Goal: Transaction & Acquisition: Book appointment/travel/reservation

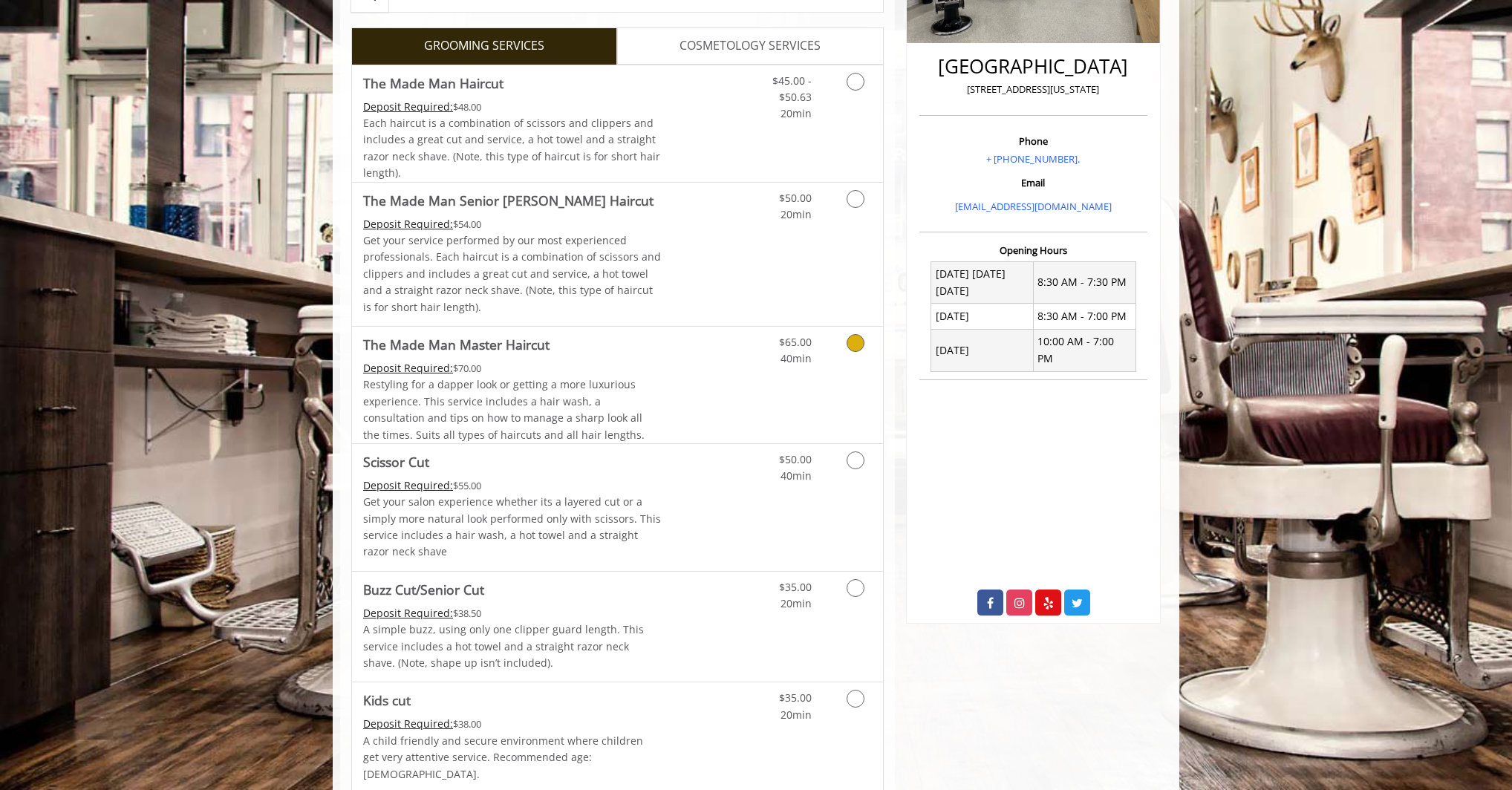
scroll to position [371, 0]
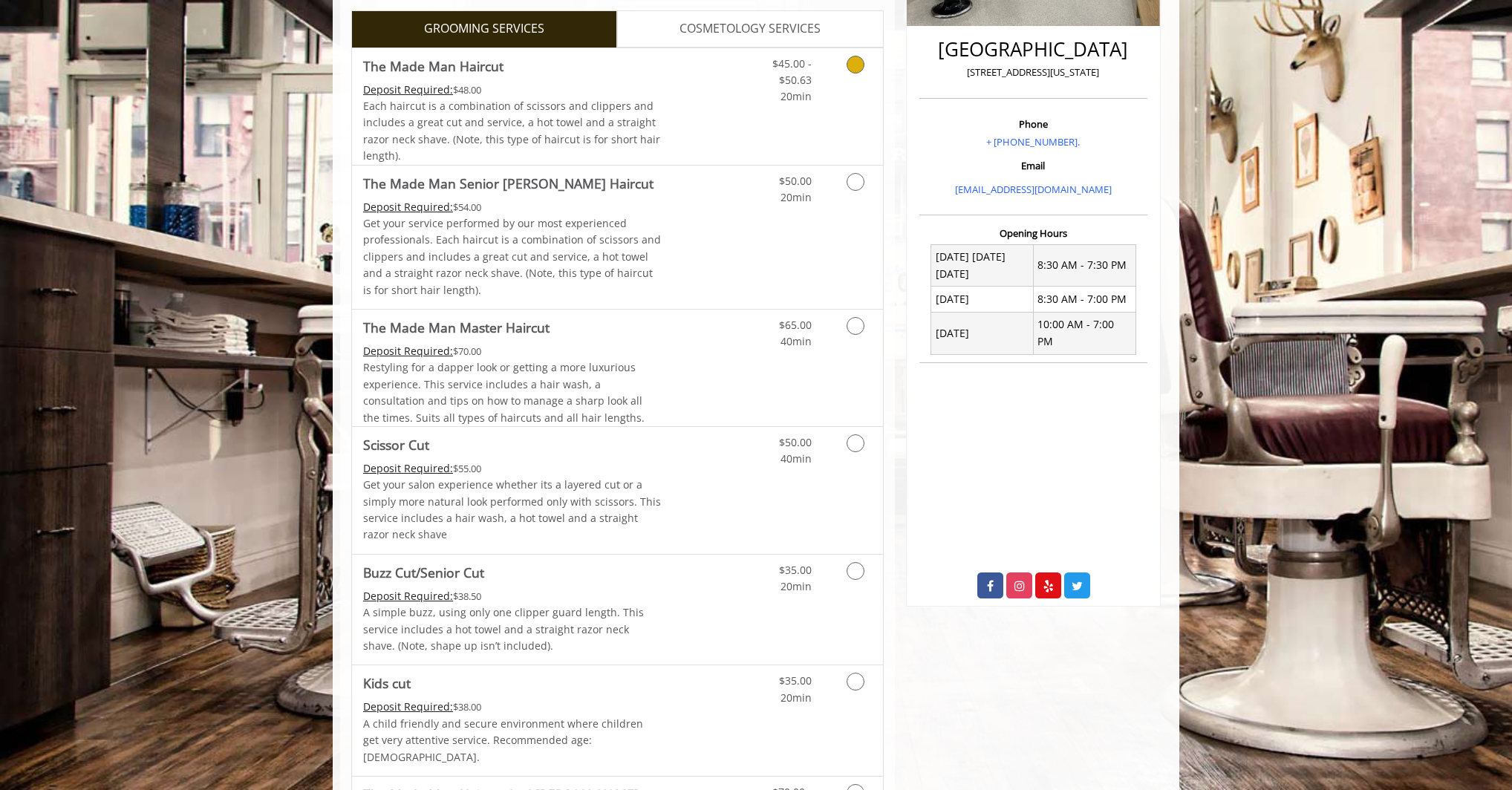
click at [652, 120] on div "Each haircut is a combination of scissors and clippers and includes a great cut…" at bounding box center [513, 131] width 299 height 67
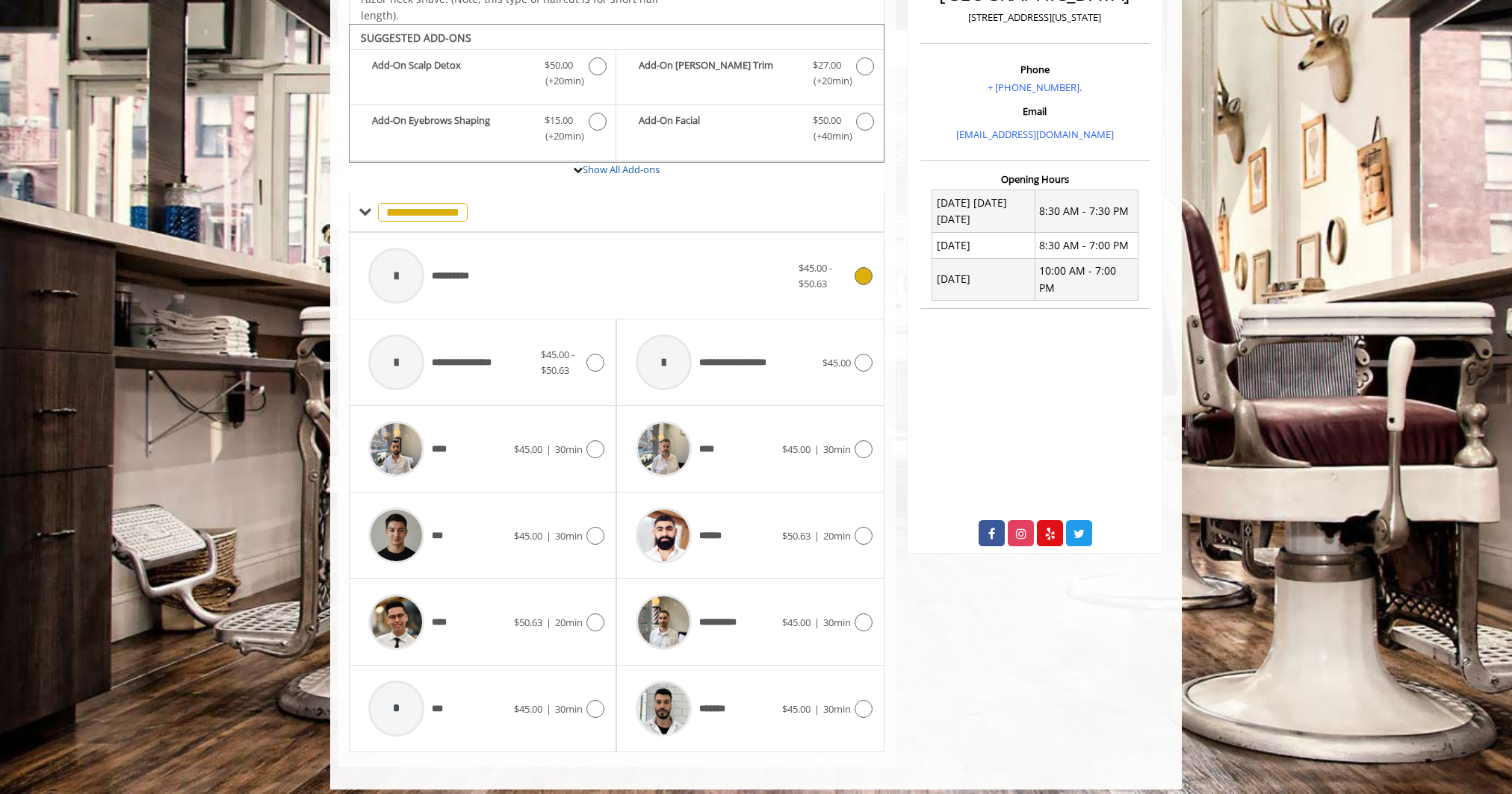
scroll to position [438, 0]
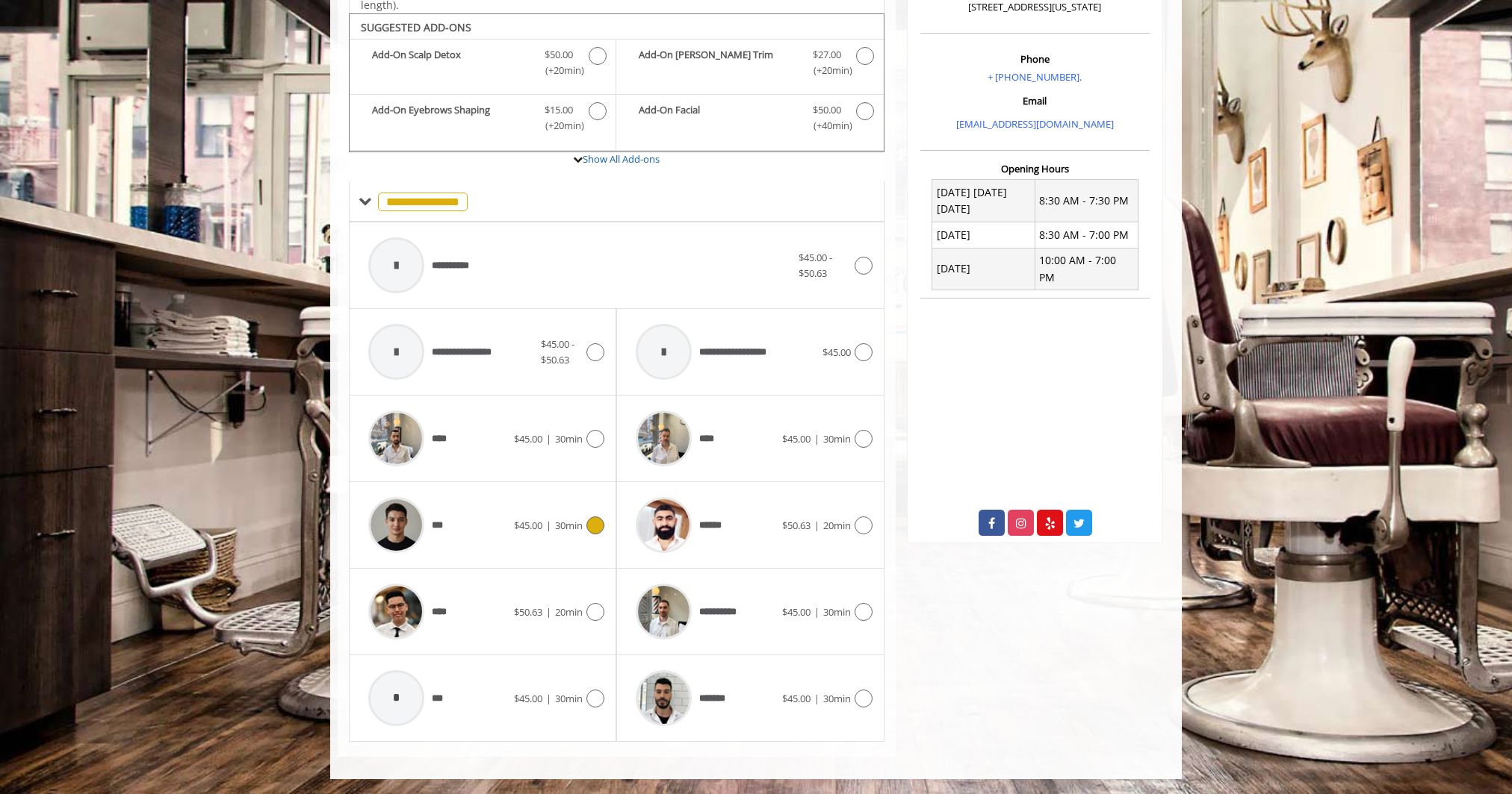
click at [481, 520] on div "***" at bounding box center [436, 525] width 153 height 71
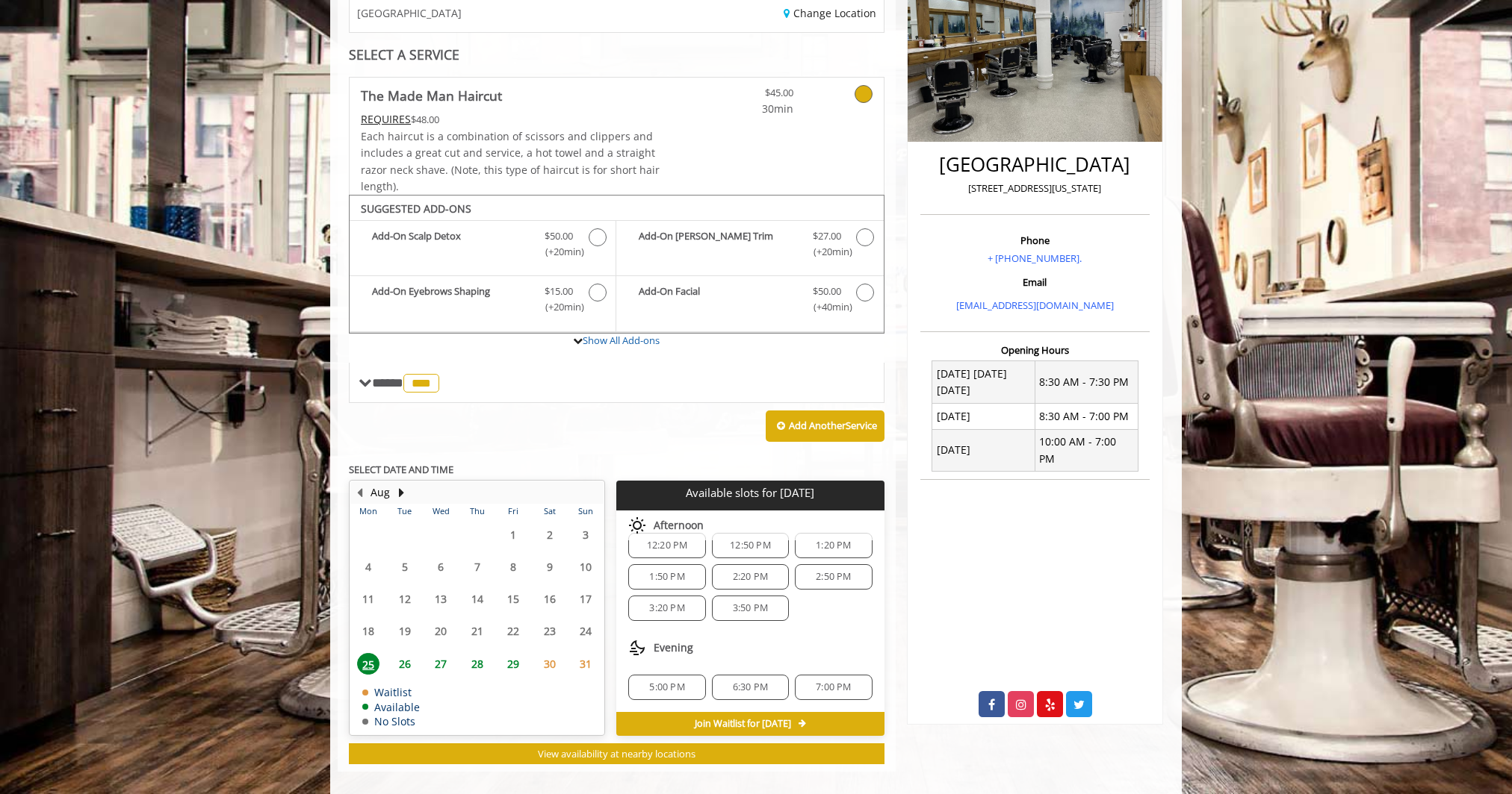
scroll to position [271, 0]
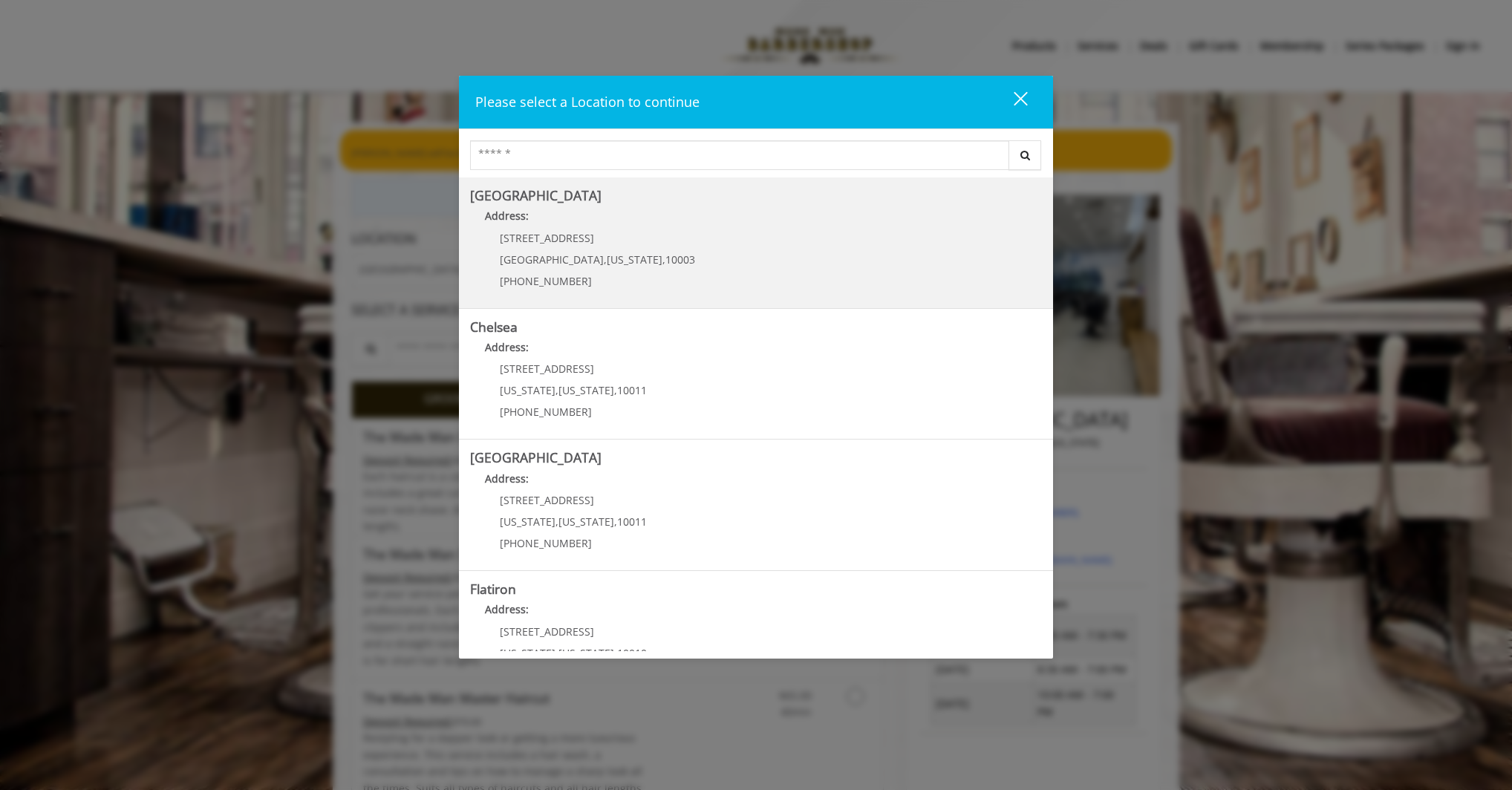
click at [541, 178] on div "Greenwich Village Address: 60 E 8th St Manhattan , New York , 10003 (212) 598-1…" at bounding box center [756, 243] width 594 height 131
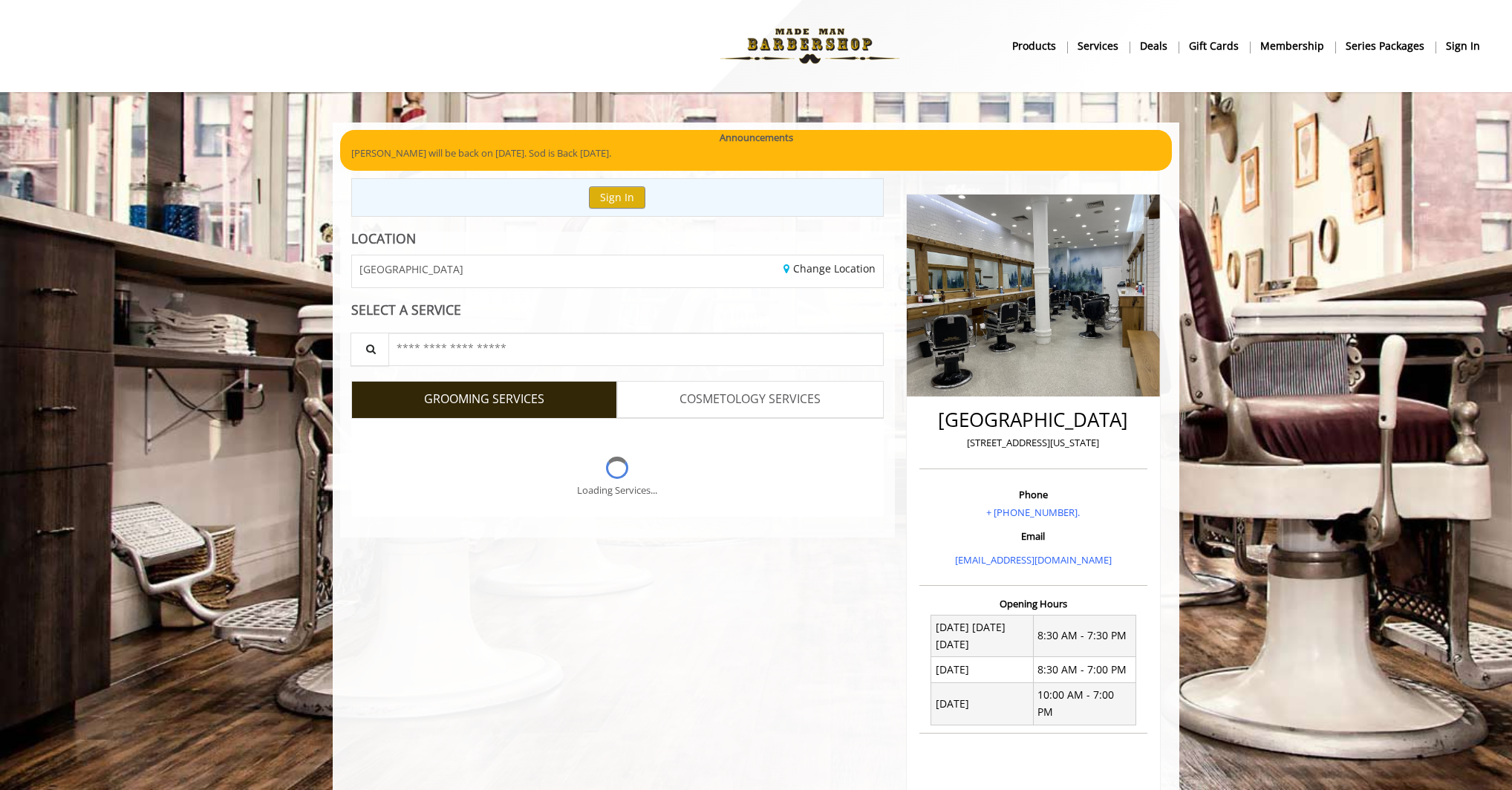
click at [537, 198] on div "Sign In" at bounding box center [617, 198] width 533 height 38
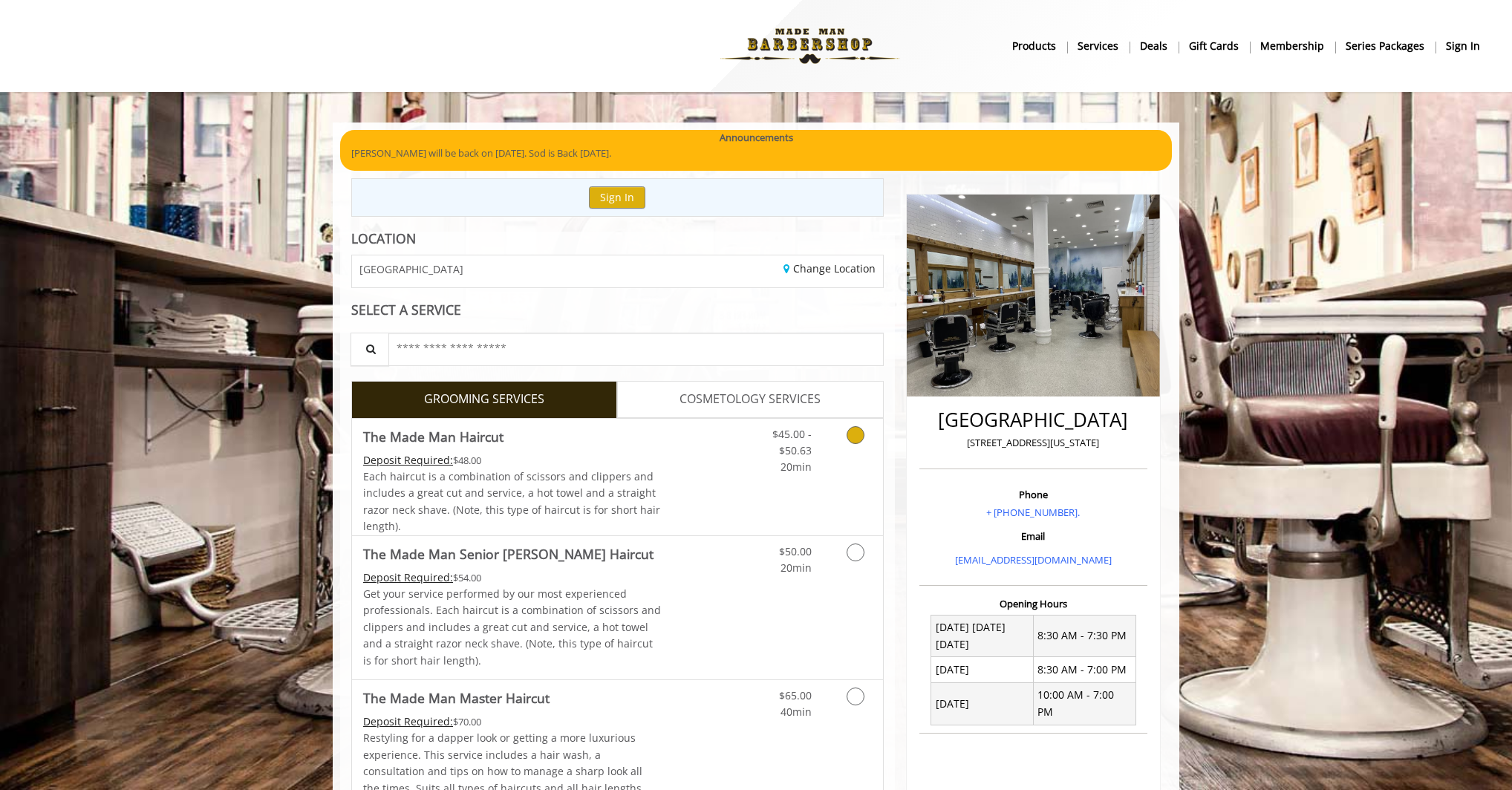
click at [604, 496] on span "Each haircut is a combination of scissors and clippers and includes a great cut…" at bounding box center [512, 501] width 297 height 64
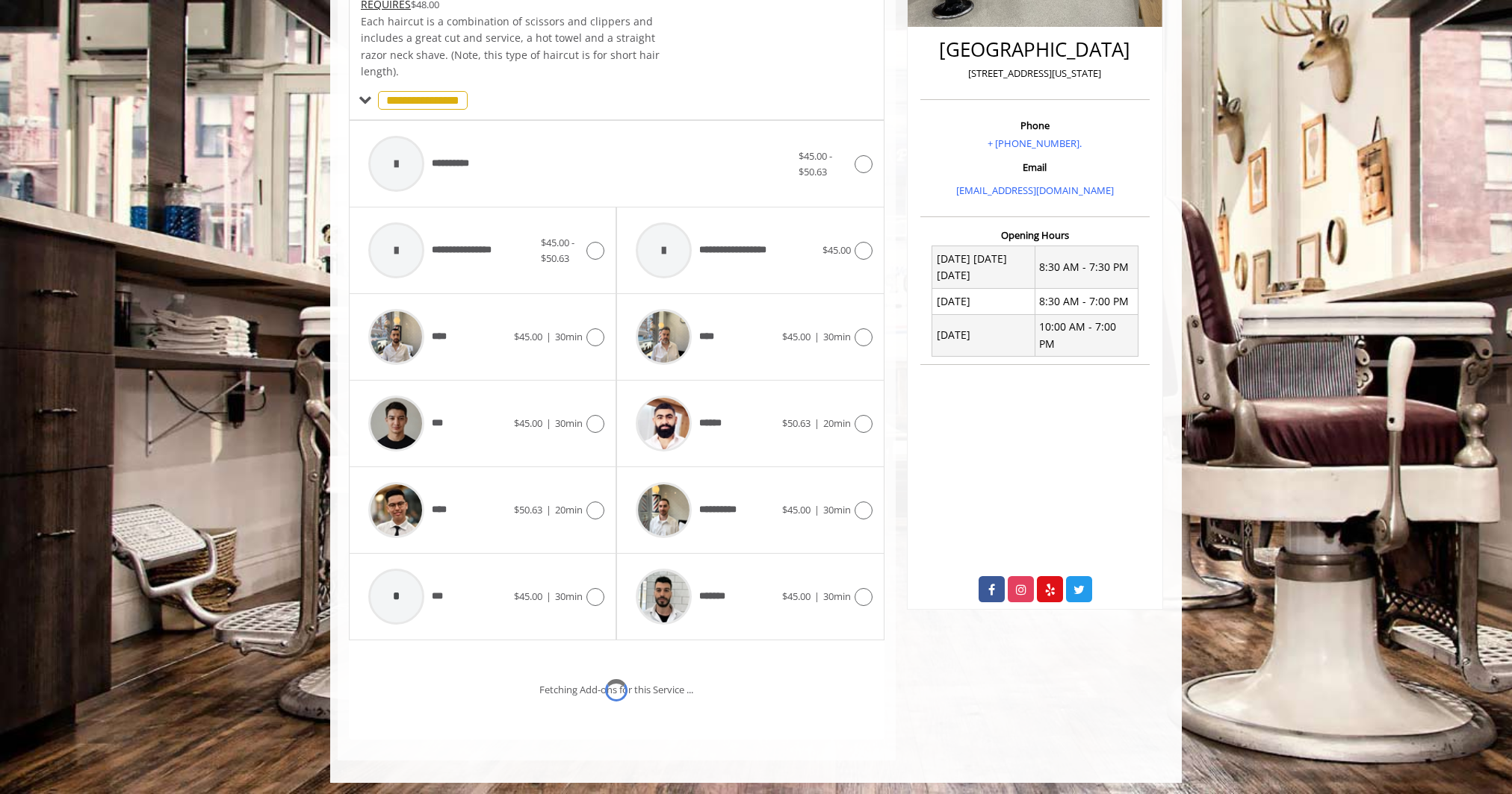
scroll to position [438, 0]
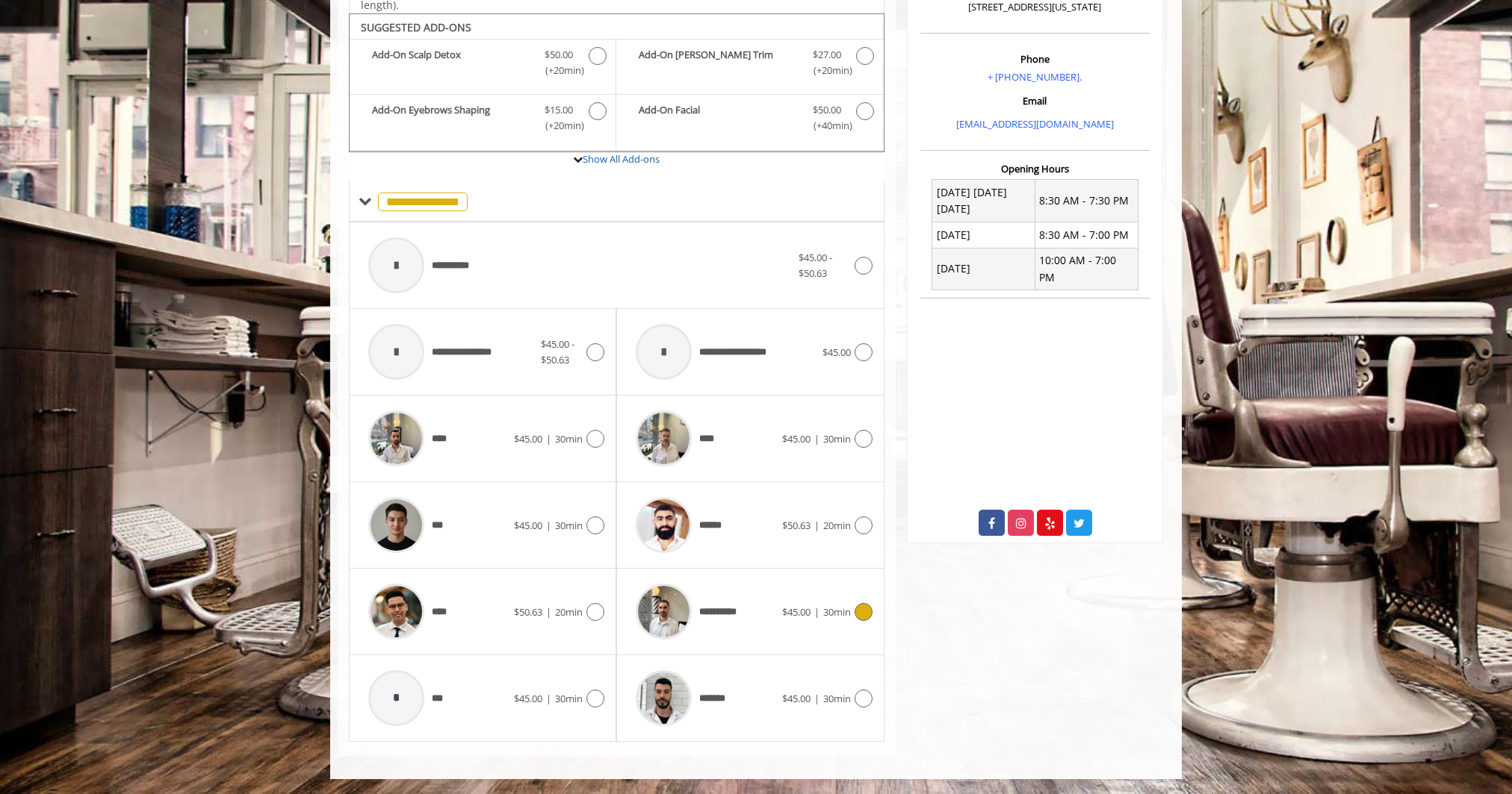
click at [759, 584] on div "**********" at bounding box center [704, 611] width 153 height 71
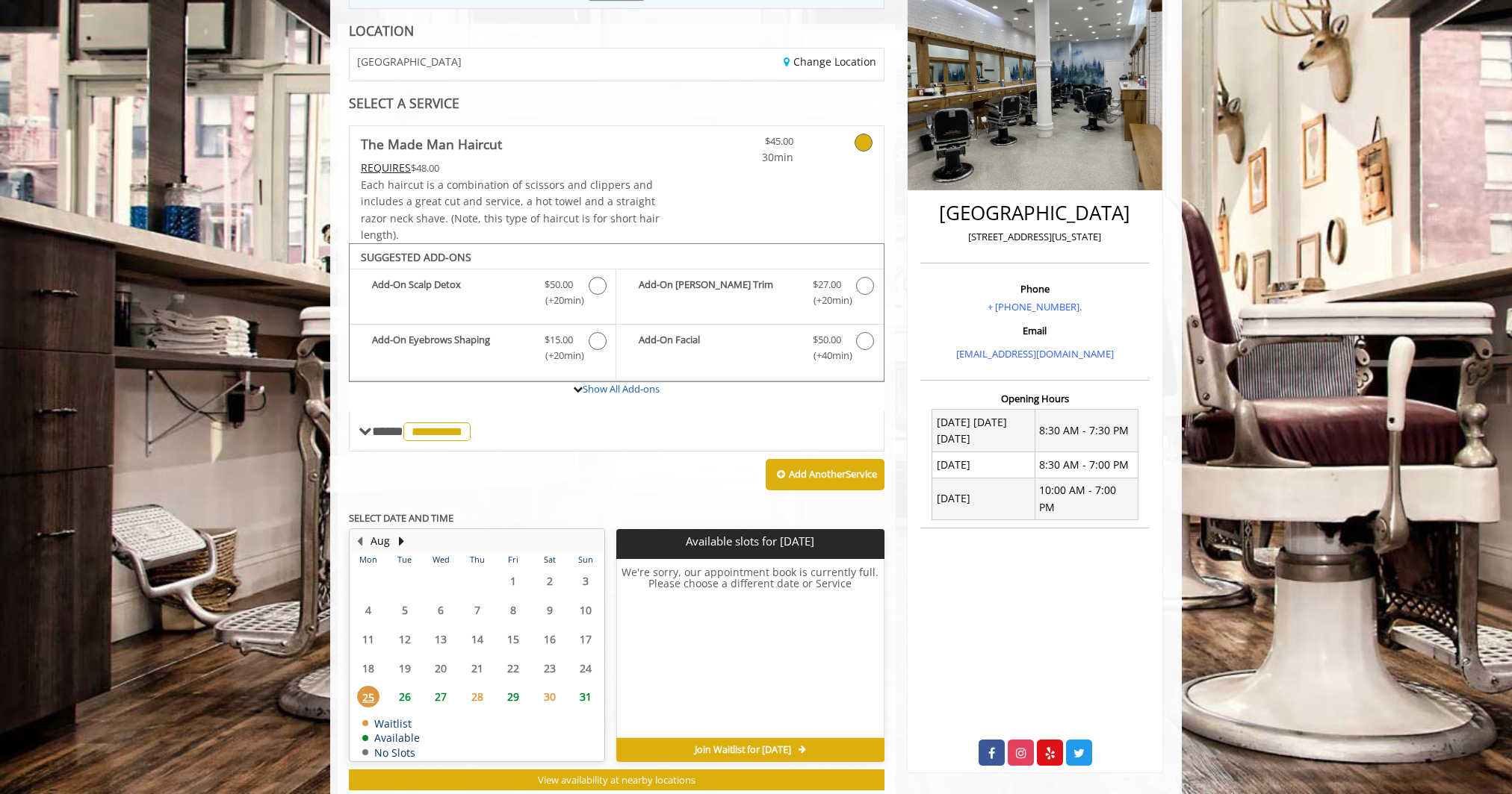
scroll to position [249, 0]
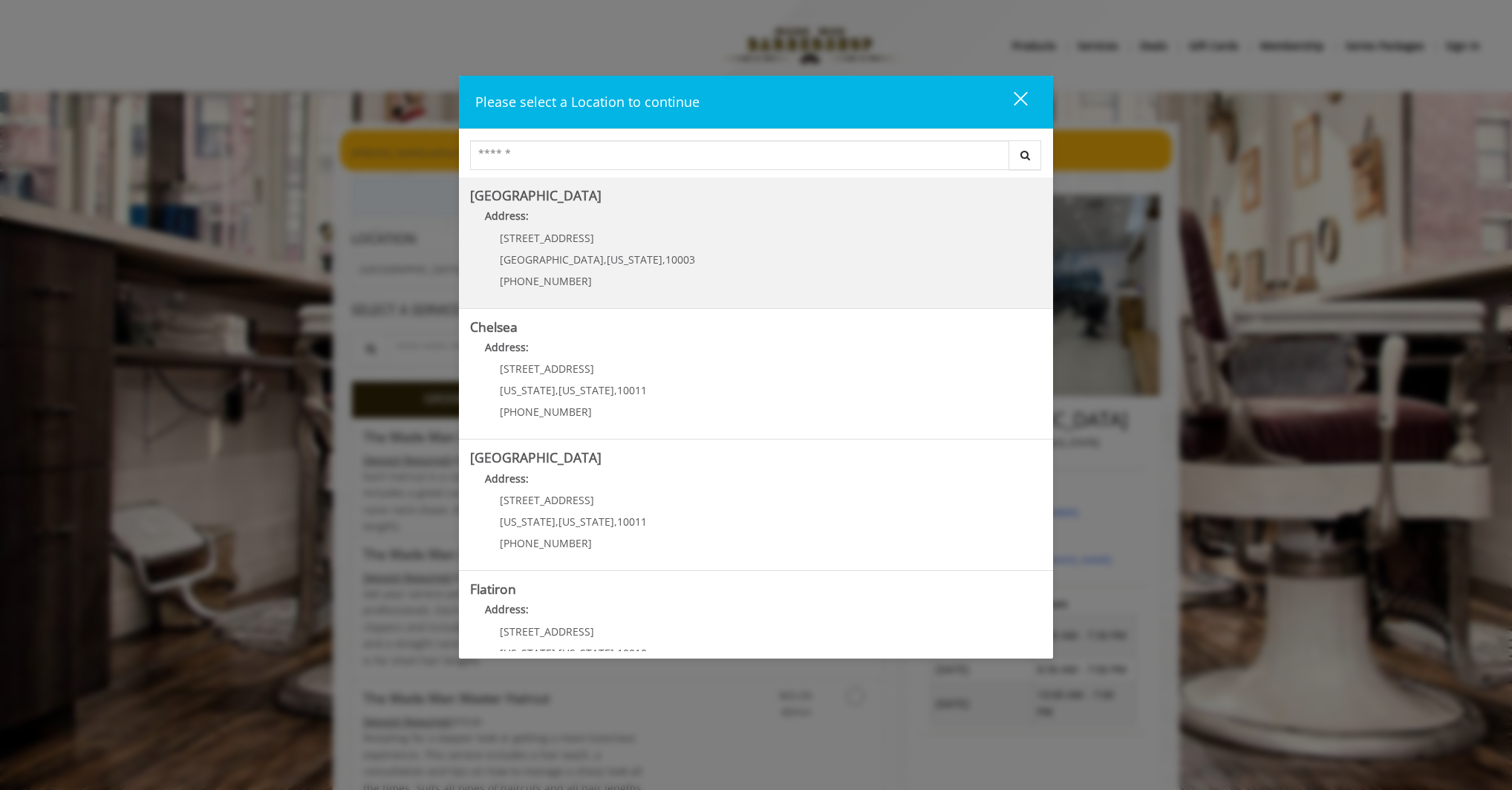
click at [583, 238] on p "60 E 8th St" at bounding box center [597, 237] width 195 height 11
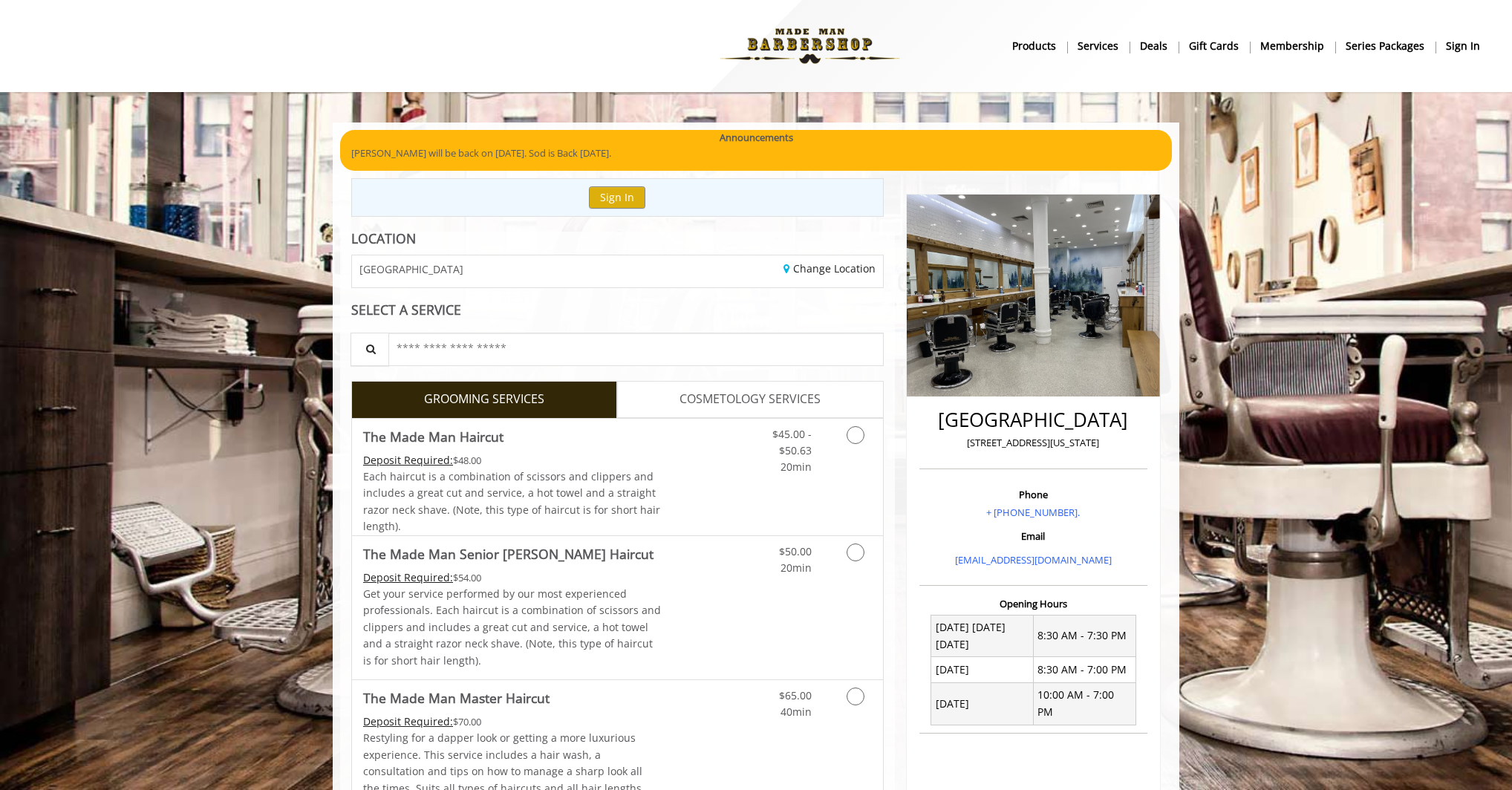
scroll to position [70, 0]
click at [607, 463] on div "Deposit Required: $48.00" at bounding box center [513, 461] width 299 height 17
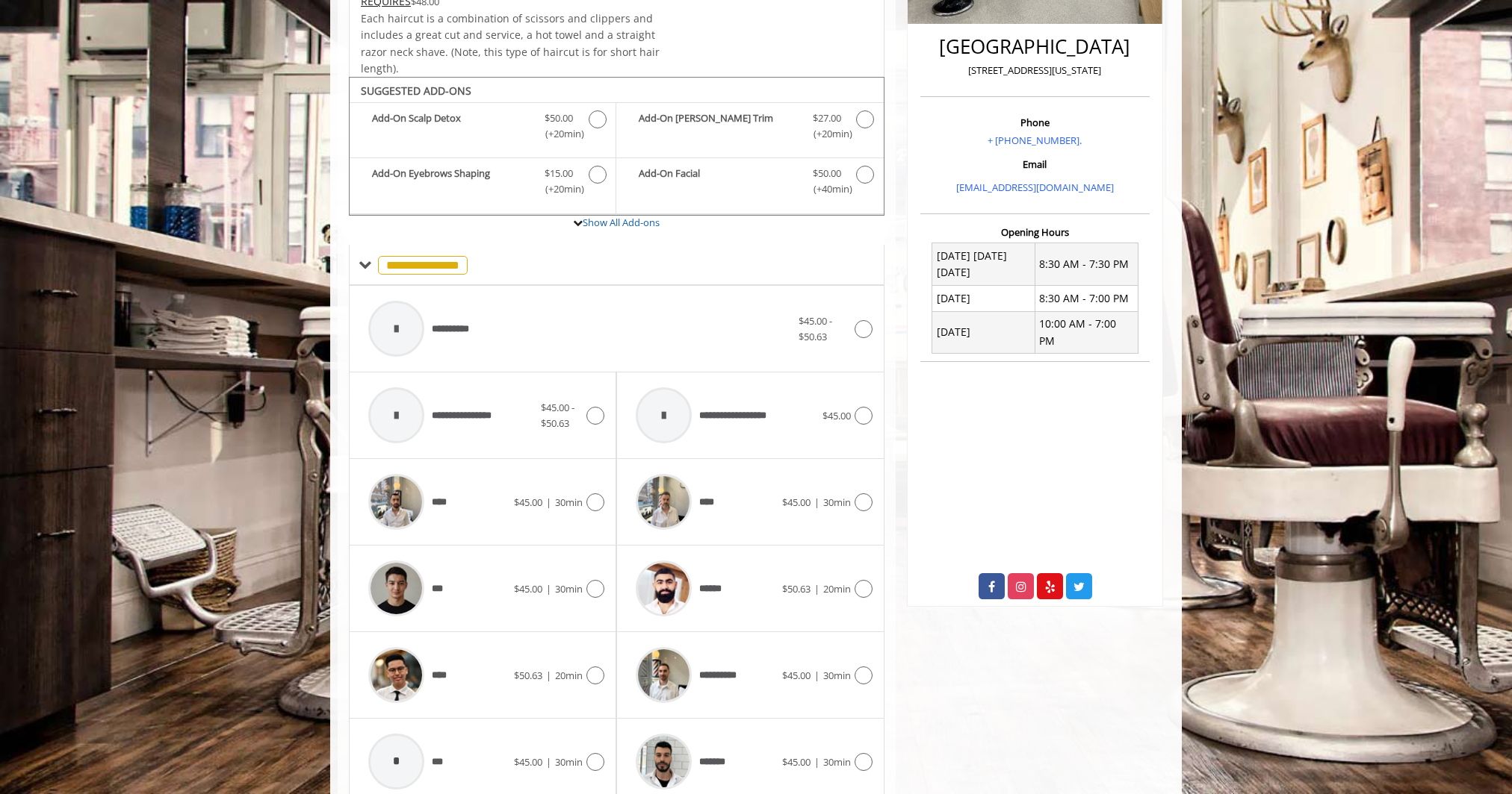
scroll to position [438, 0]
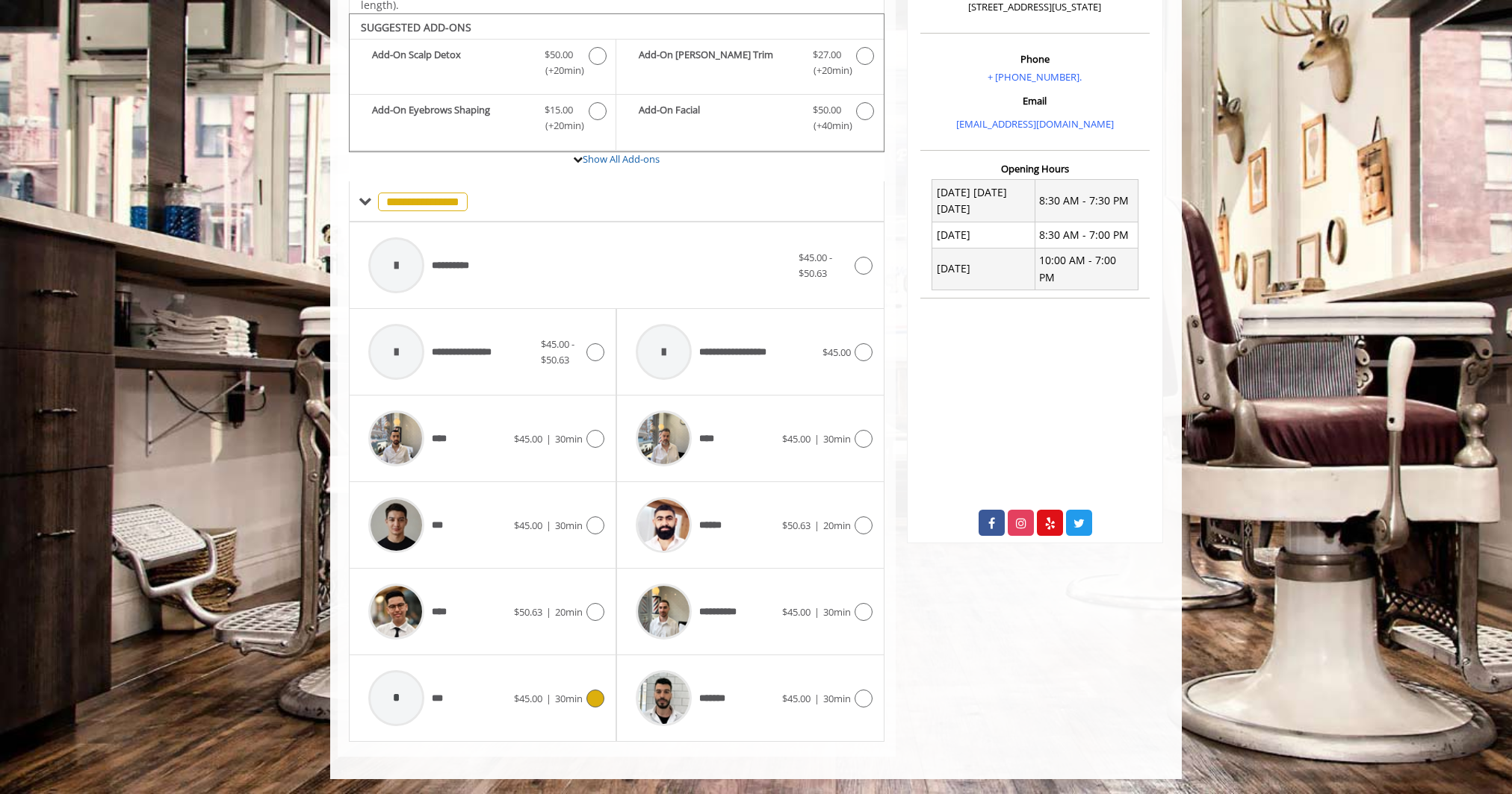
click at [451, 710] on div "* ***" at bounding box center [436, 698] width 153 height 71
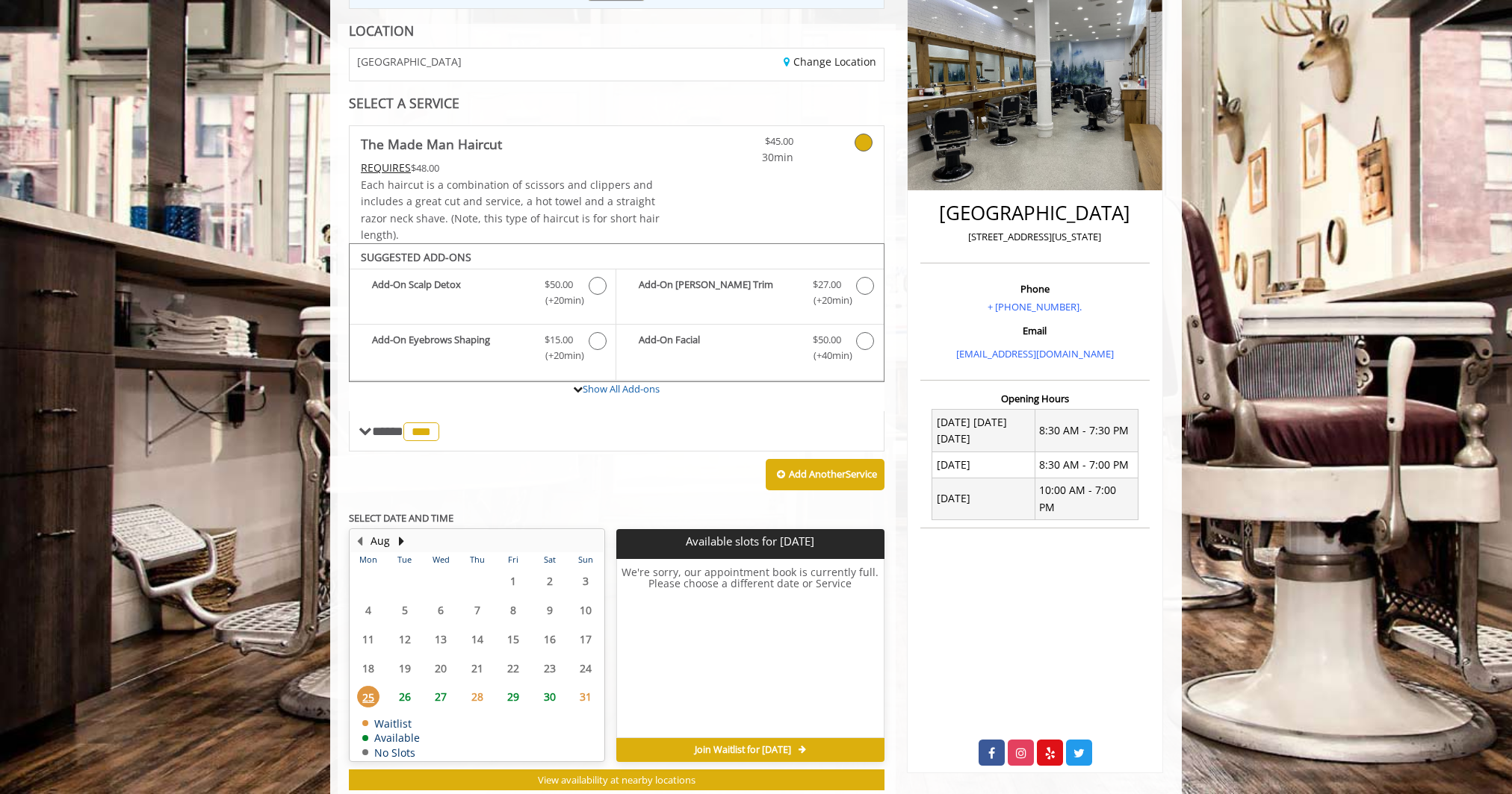
scroll to position [249, 0]
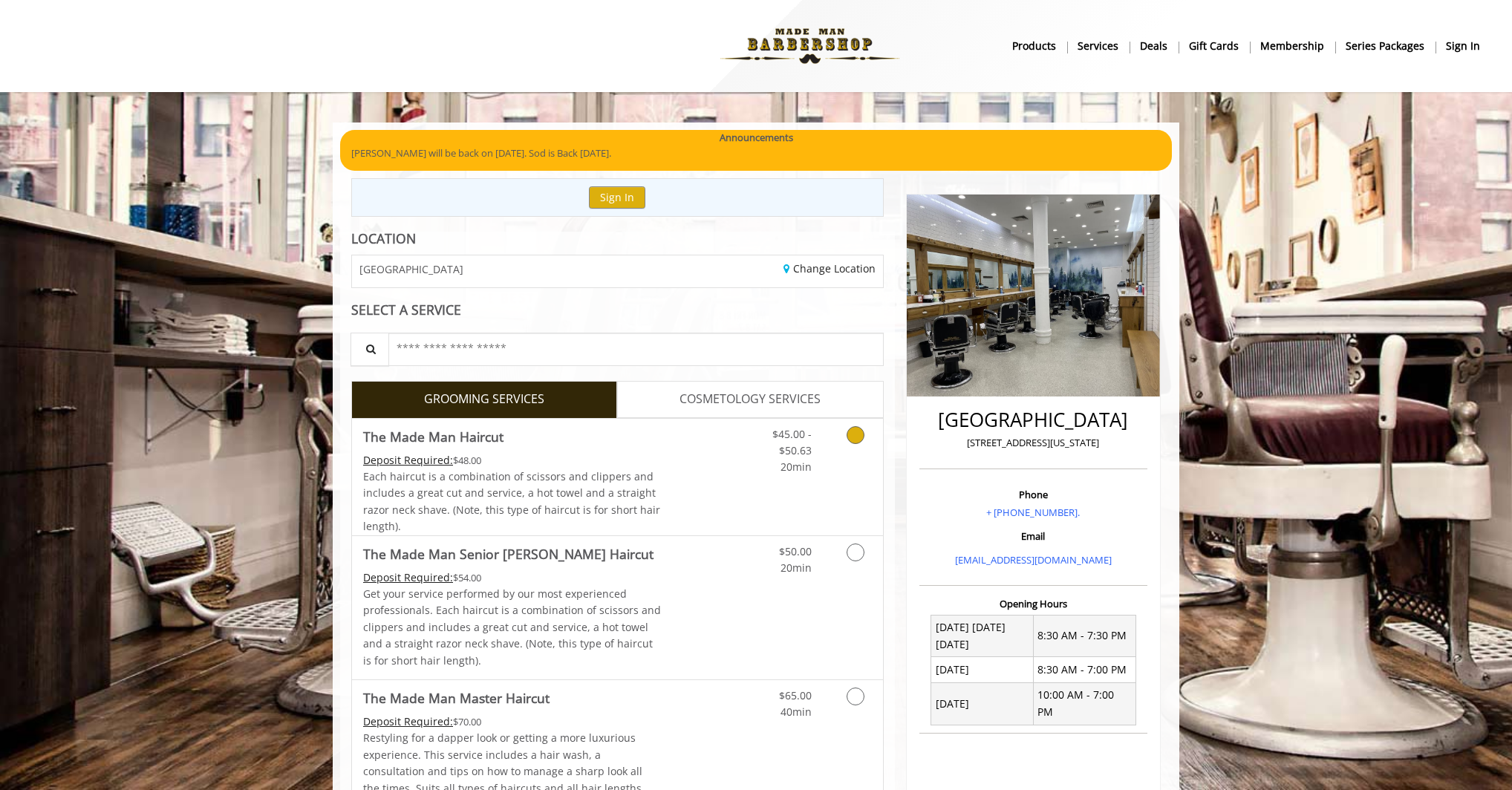
click at [541, 488] on span "Each haircut is a combination of scissors and clippers and includes a great cut…" at bounding box center [512, 501] width 297 height 64
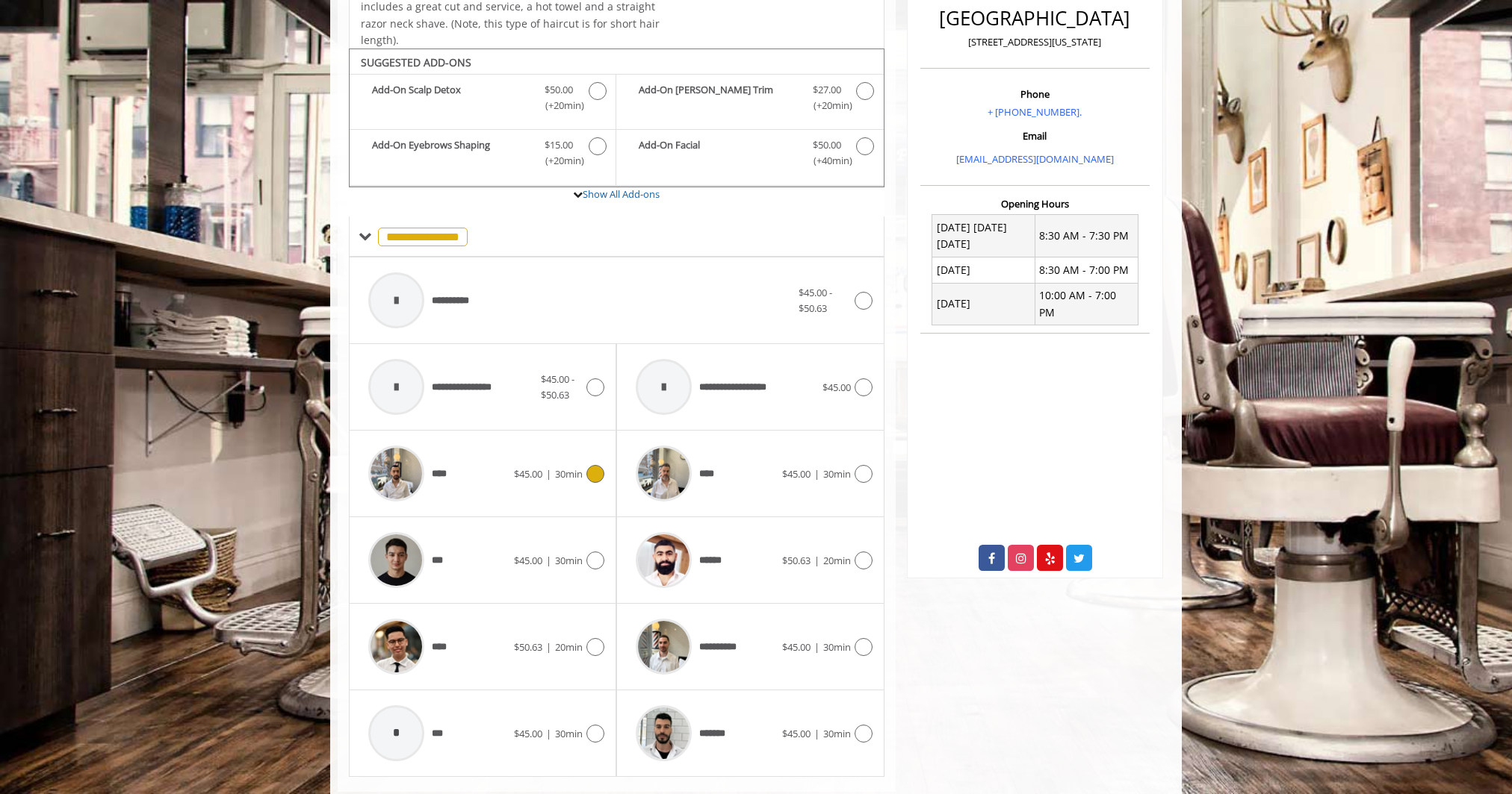
scroll to position [438, 0]
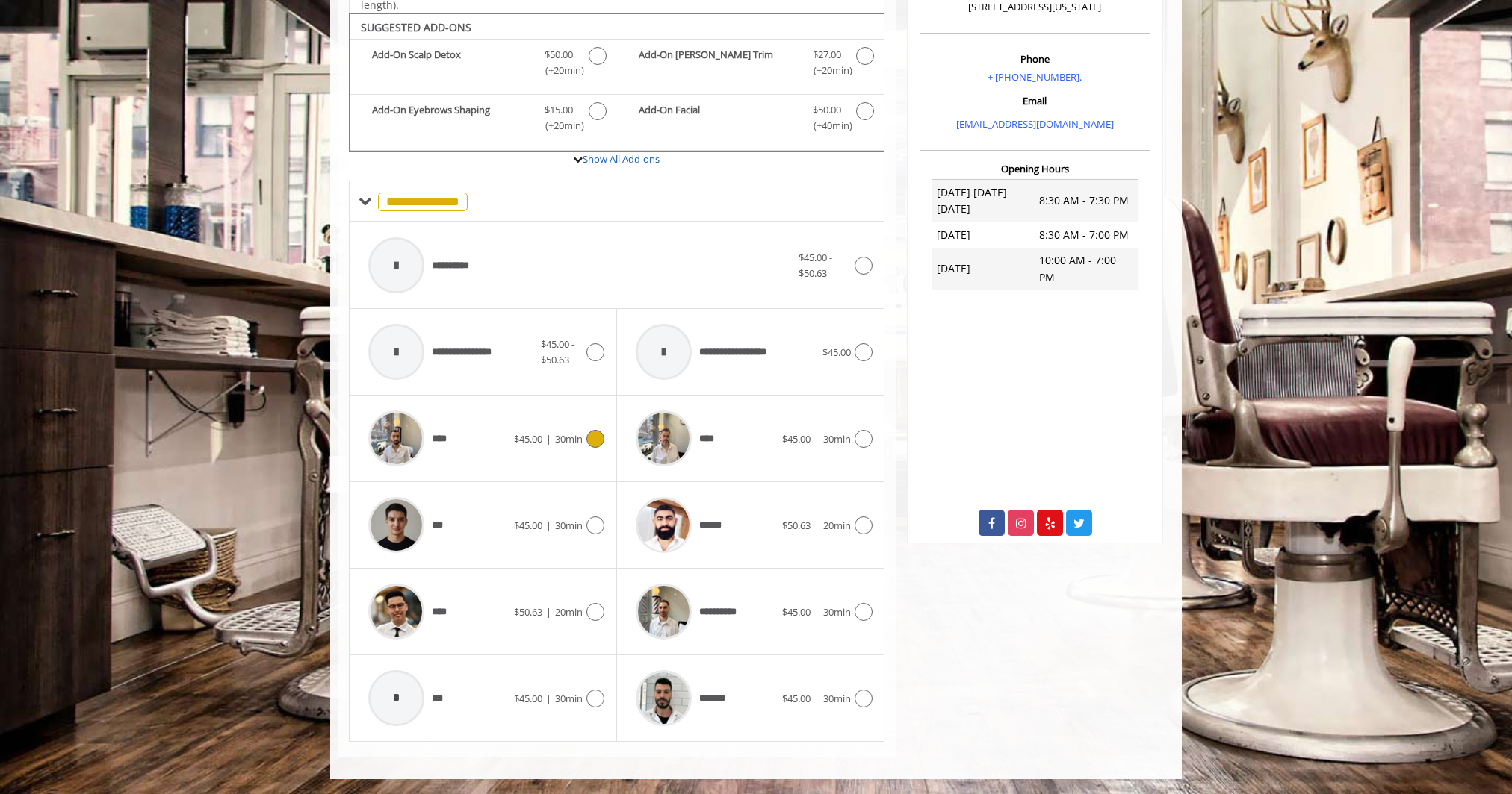
click at [441, 447] on span "****" at bounding box center [409, 438] width 97 height 71
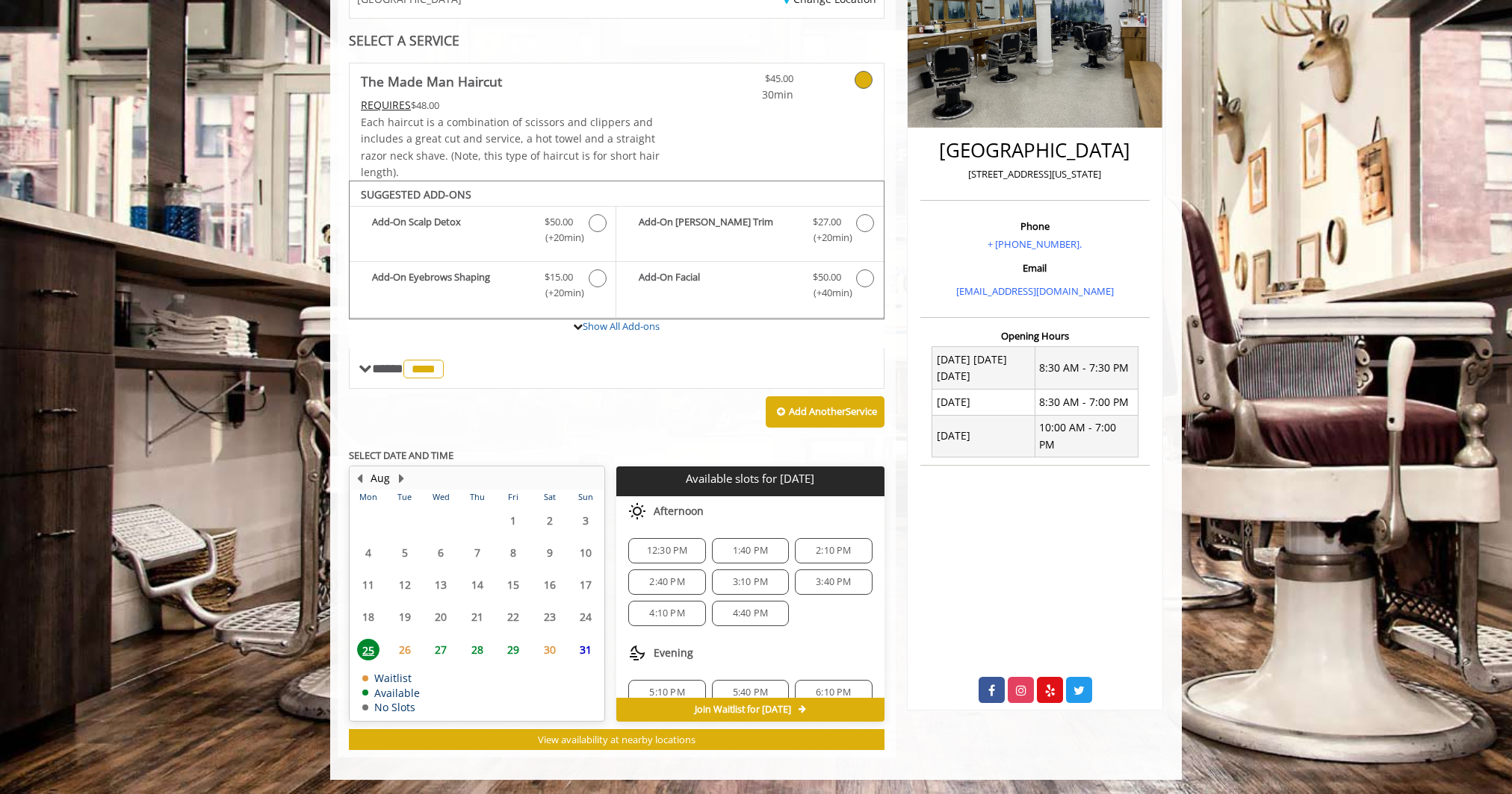
scroll to position [51, 0]
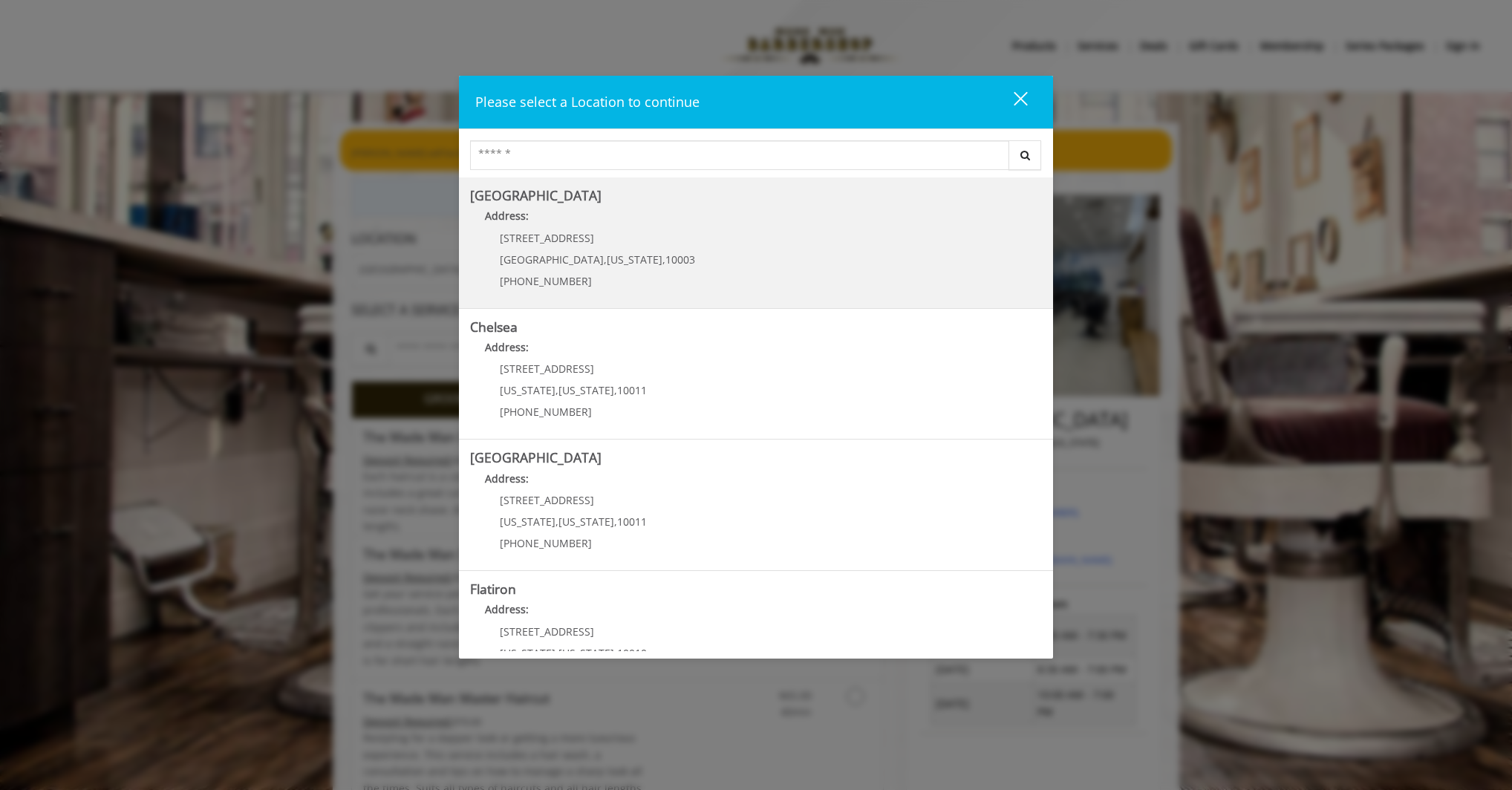
click at [684, 234] on Village "Greenwich Village Address: 60 E 8th St Manhattan , New York , 10003 (212) 598-1…" at bounding box center [756, 242] width 572 height 109
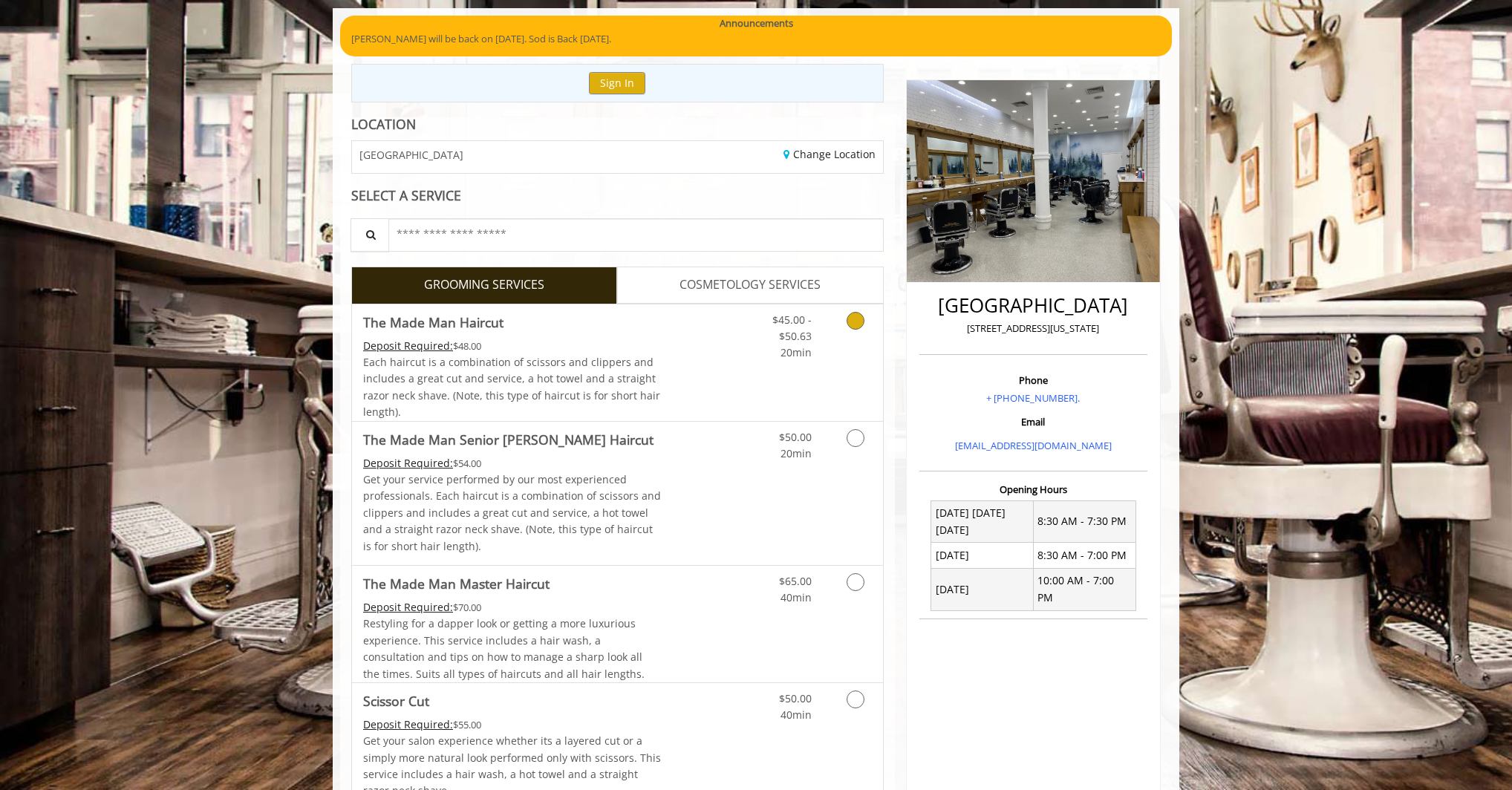
click at [662, 383] on link "Discounted Price" at bounding box center [705, 363] width 89 height 117
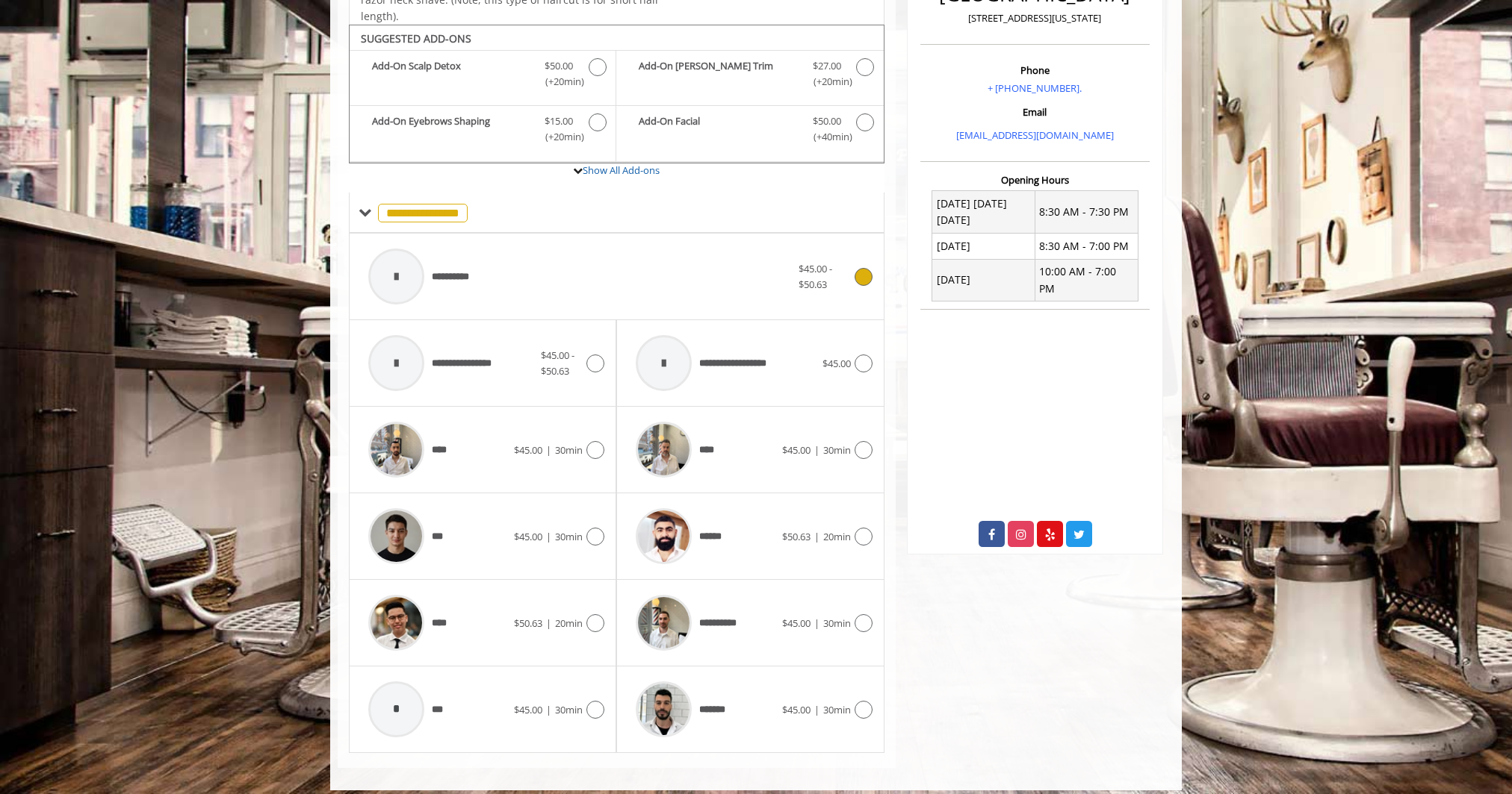
scroll to position [438, 0]
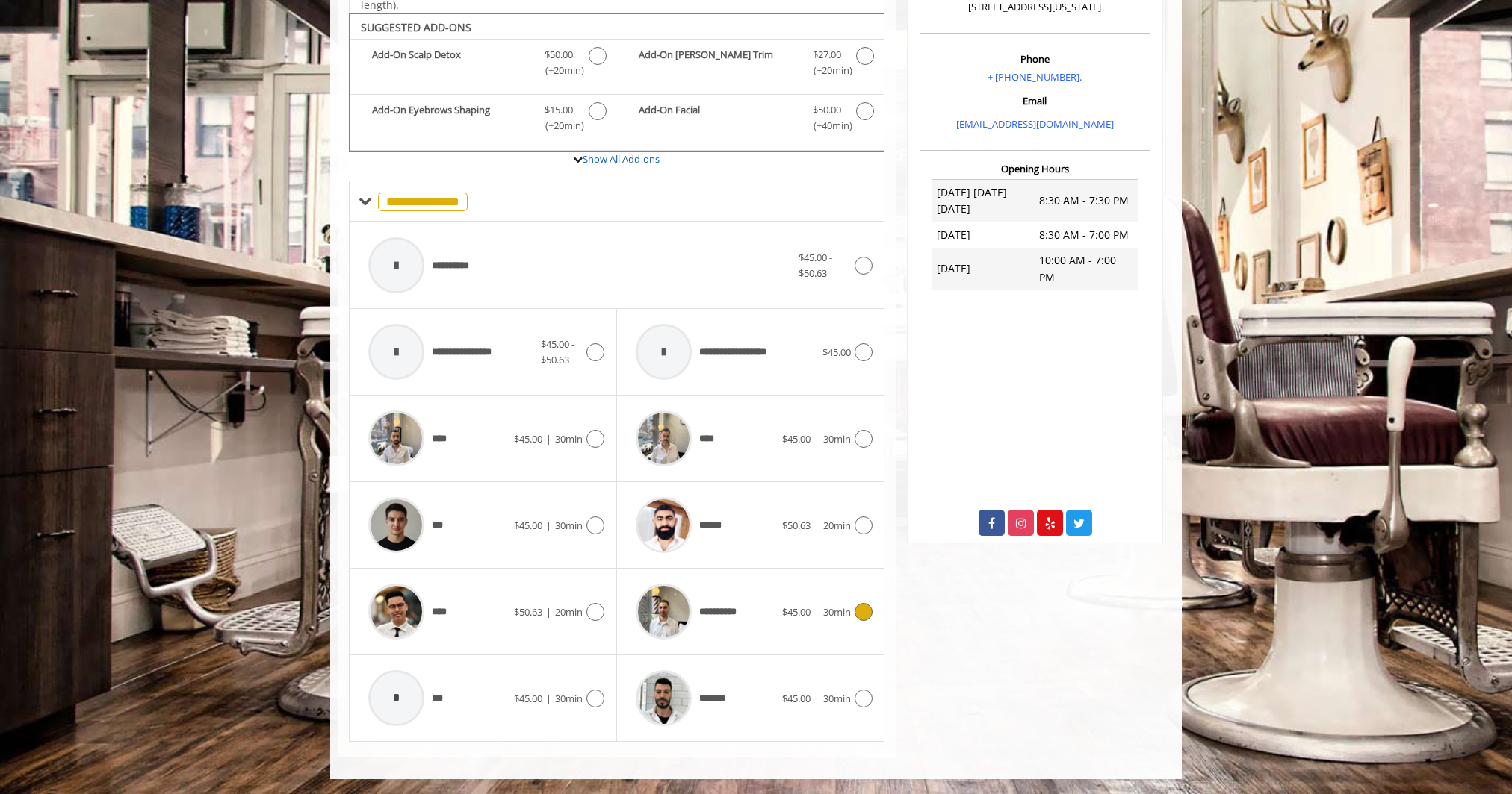
click at [757, 609] on div "**********" at bounding box center [704, 611] width 153 height 71
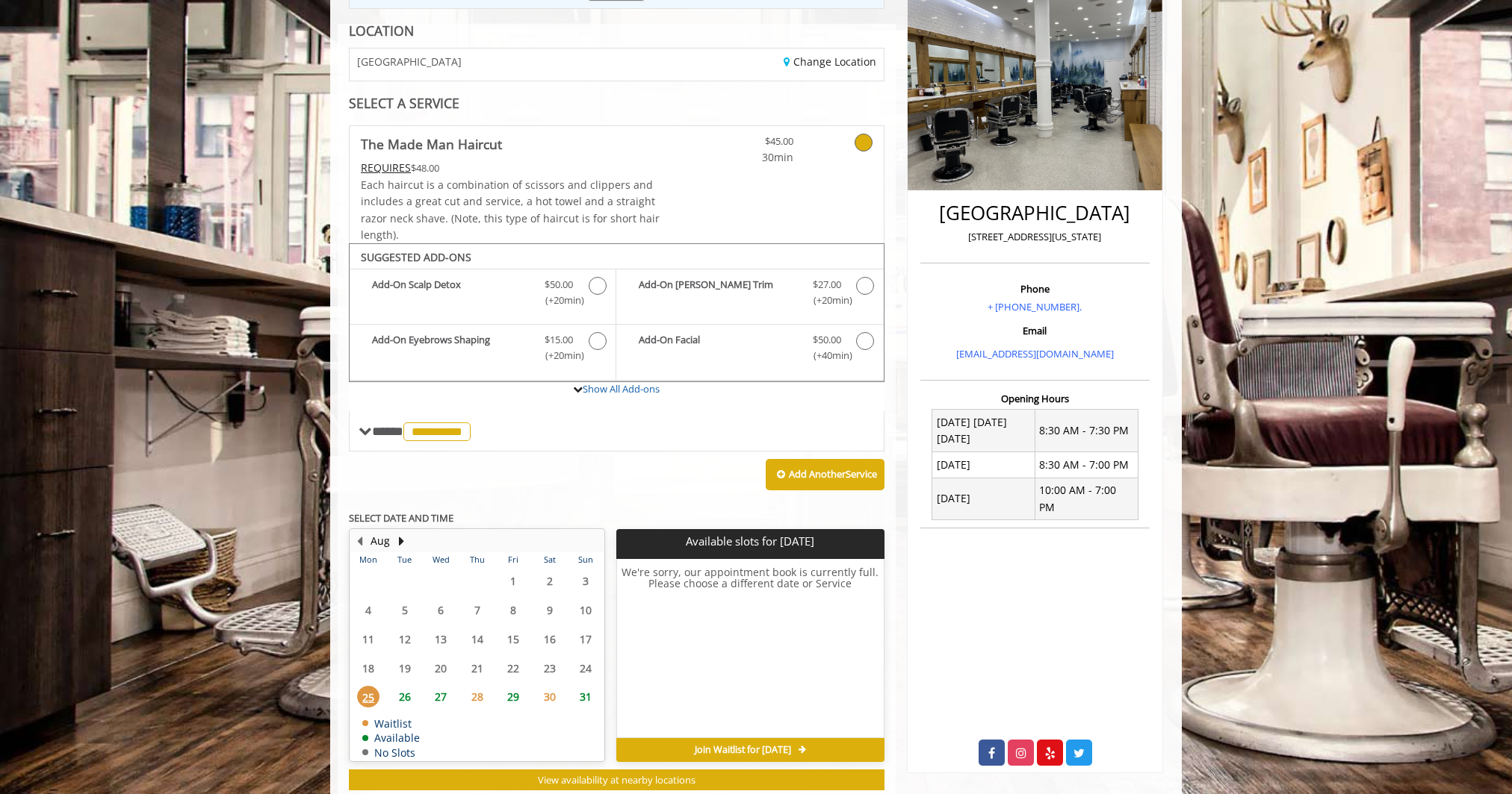
scroll to position [249, 0]
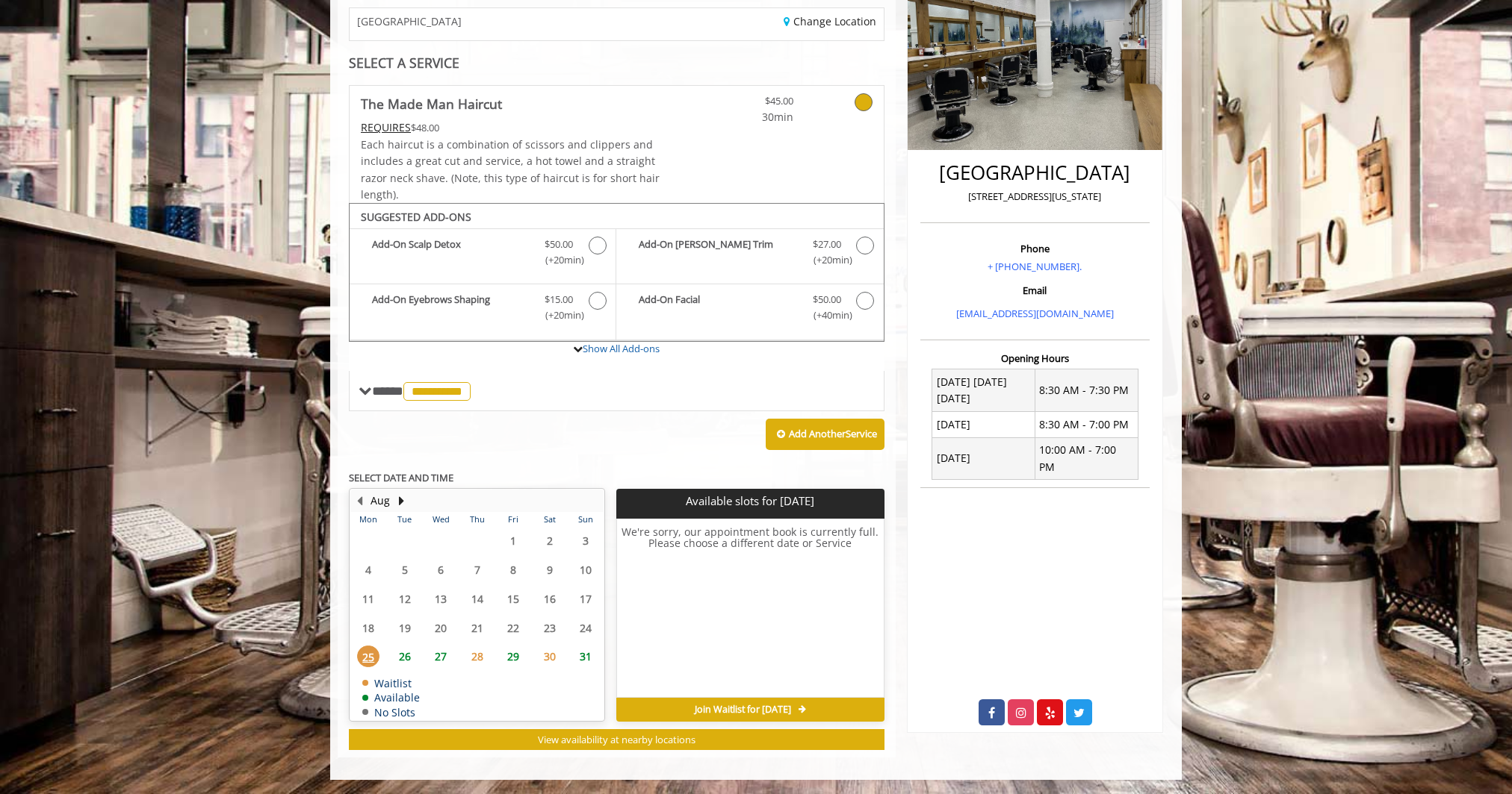
click at [406, 658] on span "26" at bounding box center [405, 656] width 23 height 22
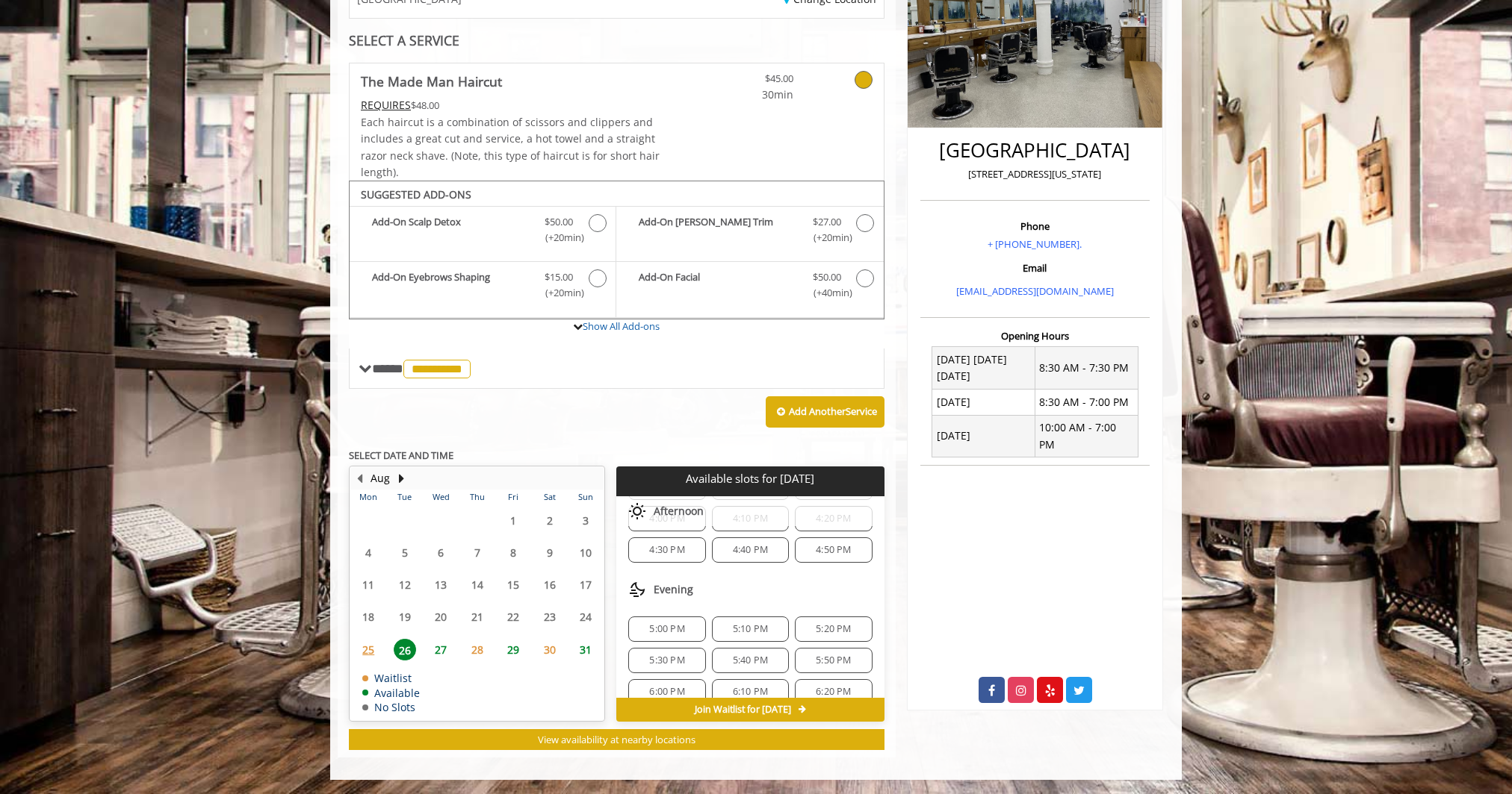
scroll to position [631, 0]
click at [849, 605] on span "6:20 PM" at bounding box center [833, 611] width 63 height 12
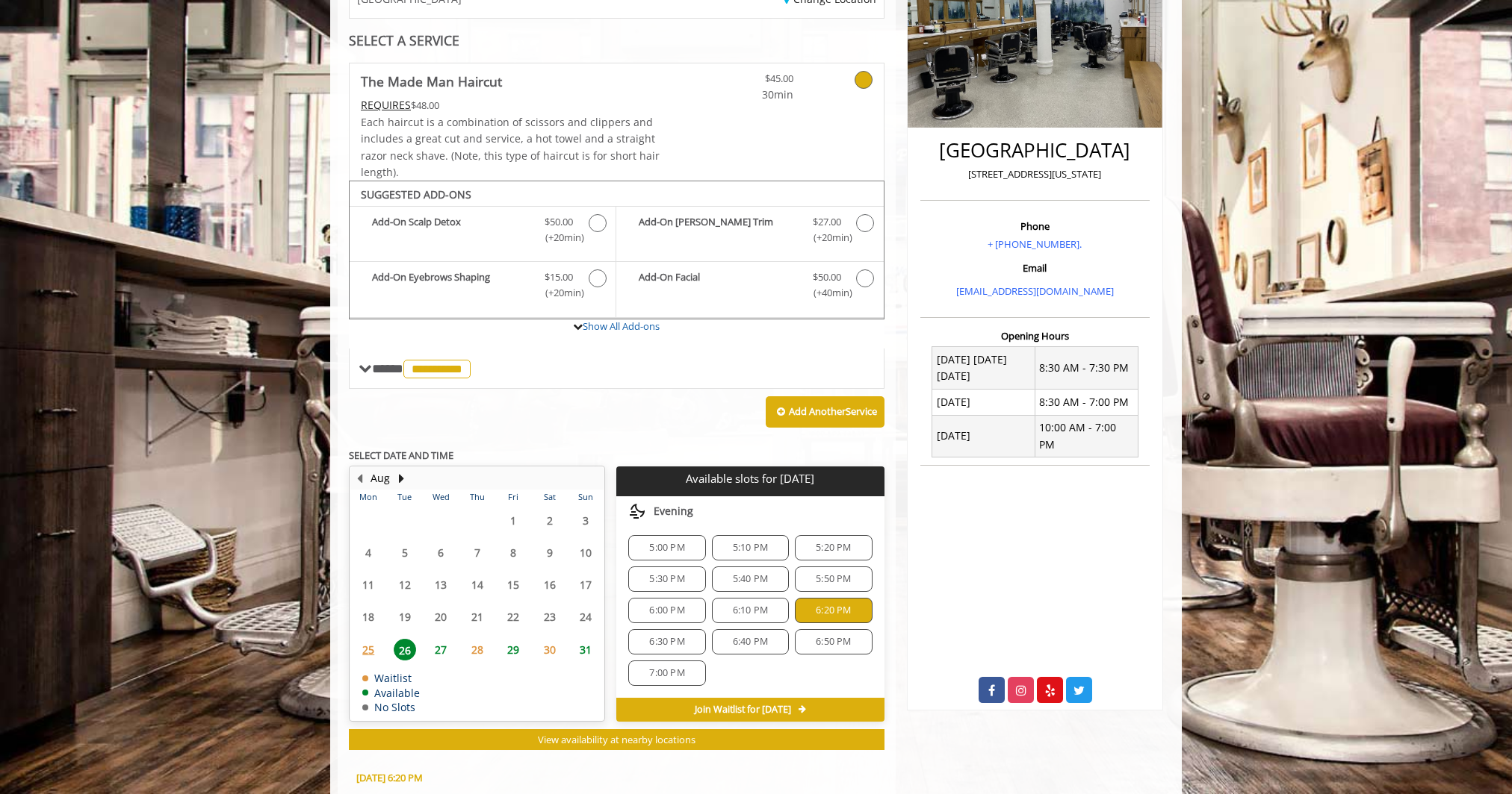
scroll to position [541, 0]
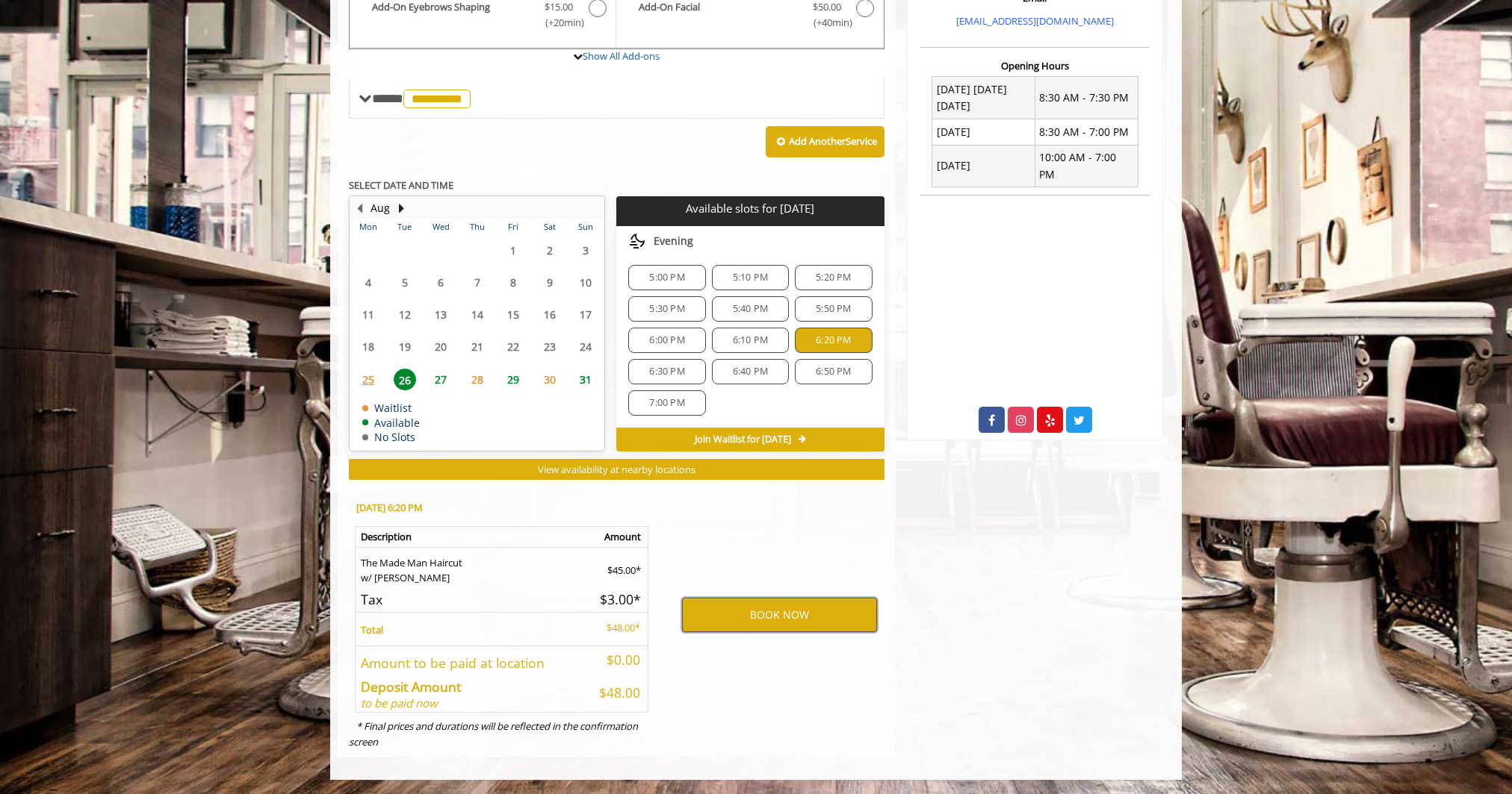
click at [824, 620] on button "BOOK NOW" at bounding box center [779, 615] width 195 height 34
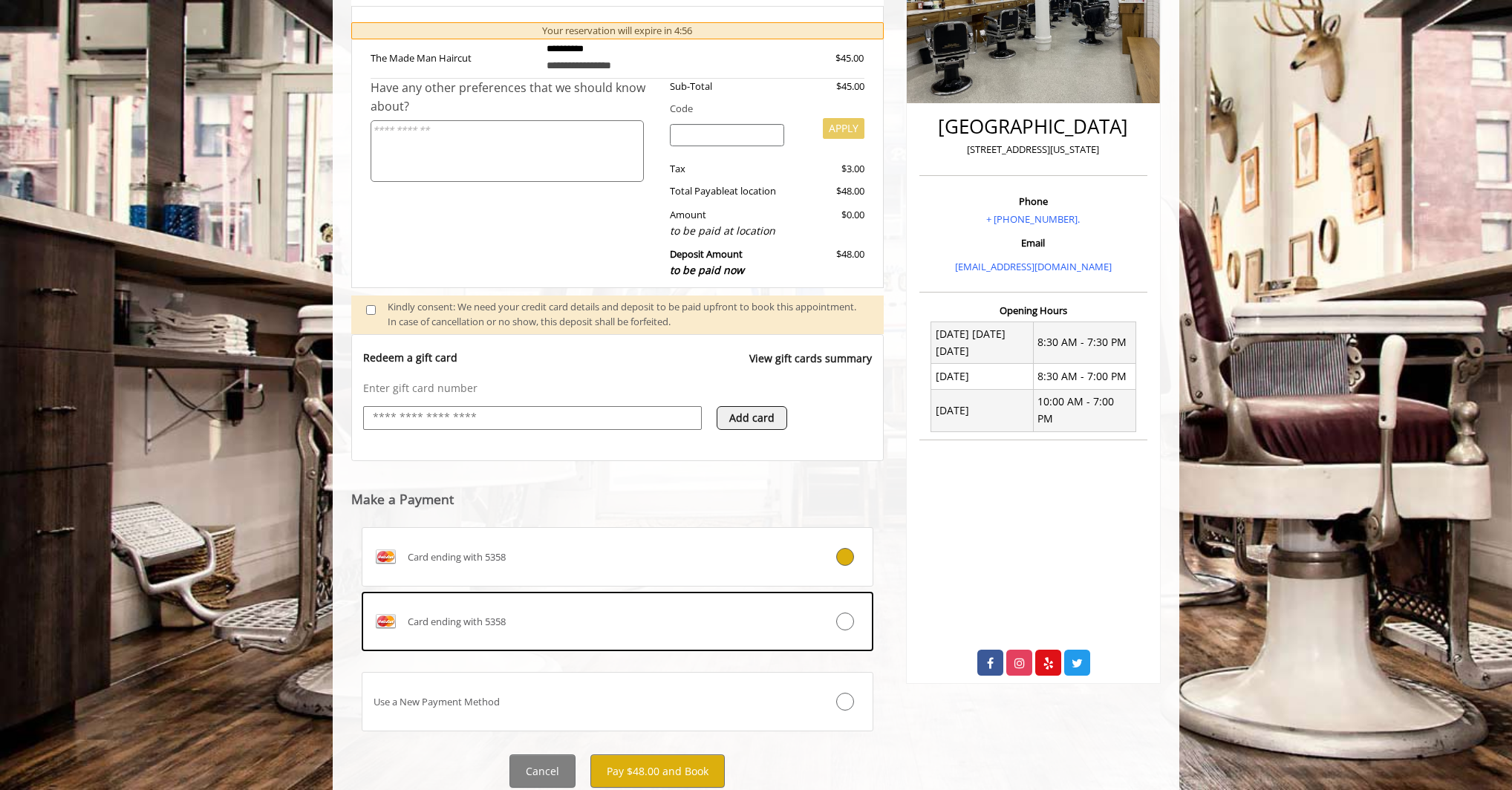
scroll to position [344, 0]
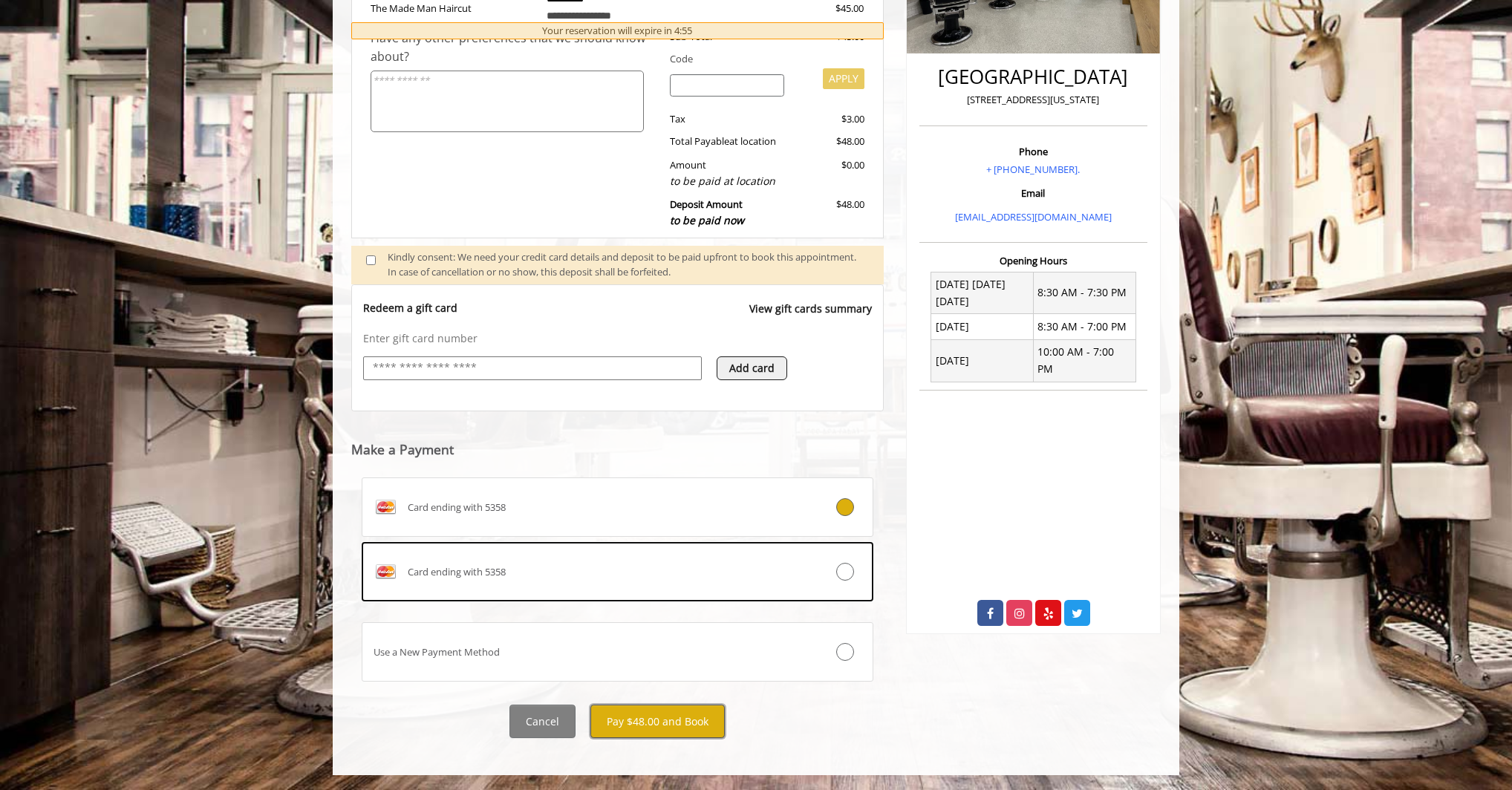
click at [671, 723] on button "Pay $48.00 and Book" at bounding box center [658, 721] width 134 height 33
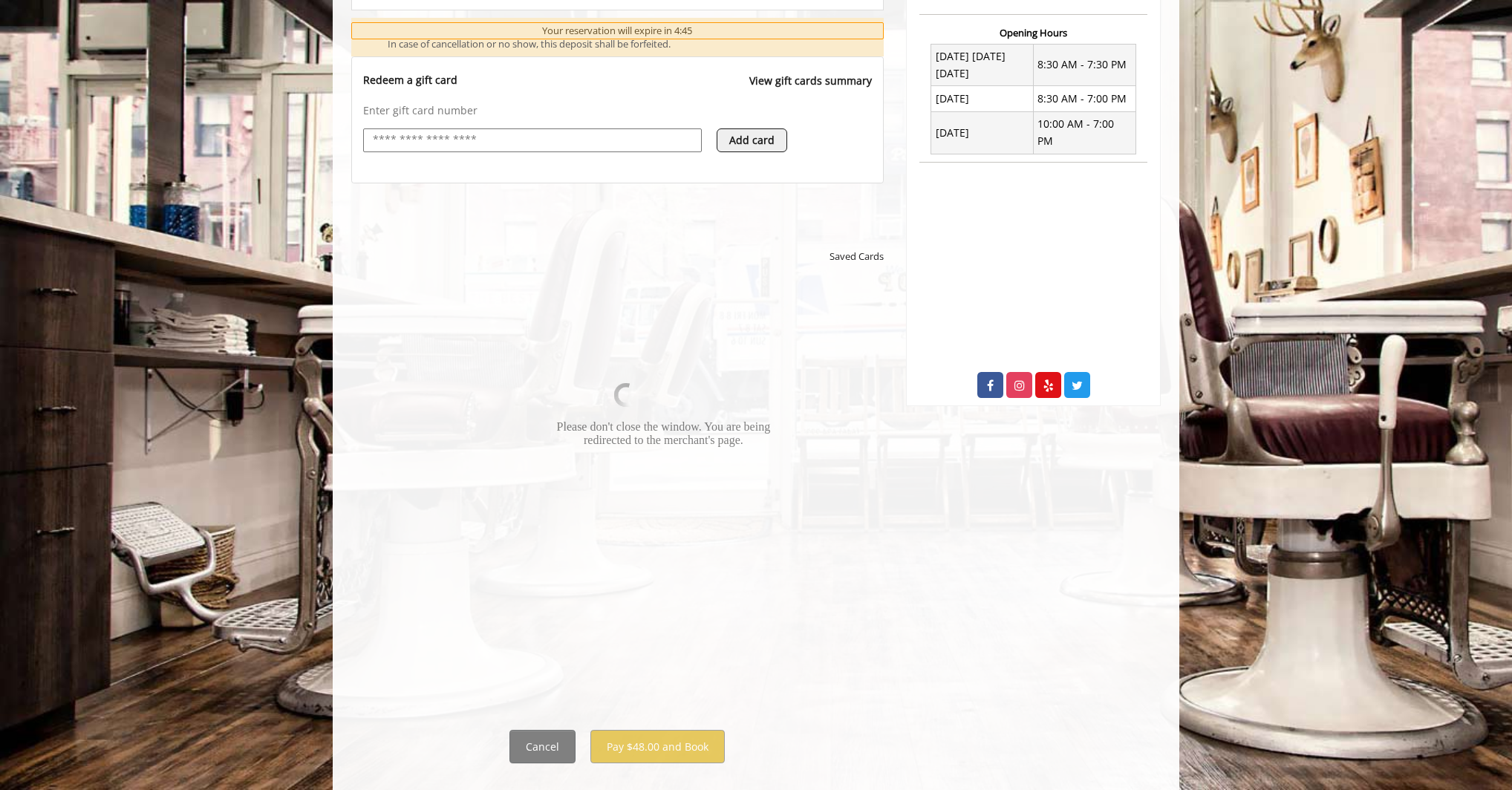
scroll to position [597, 0]
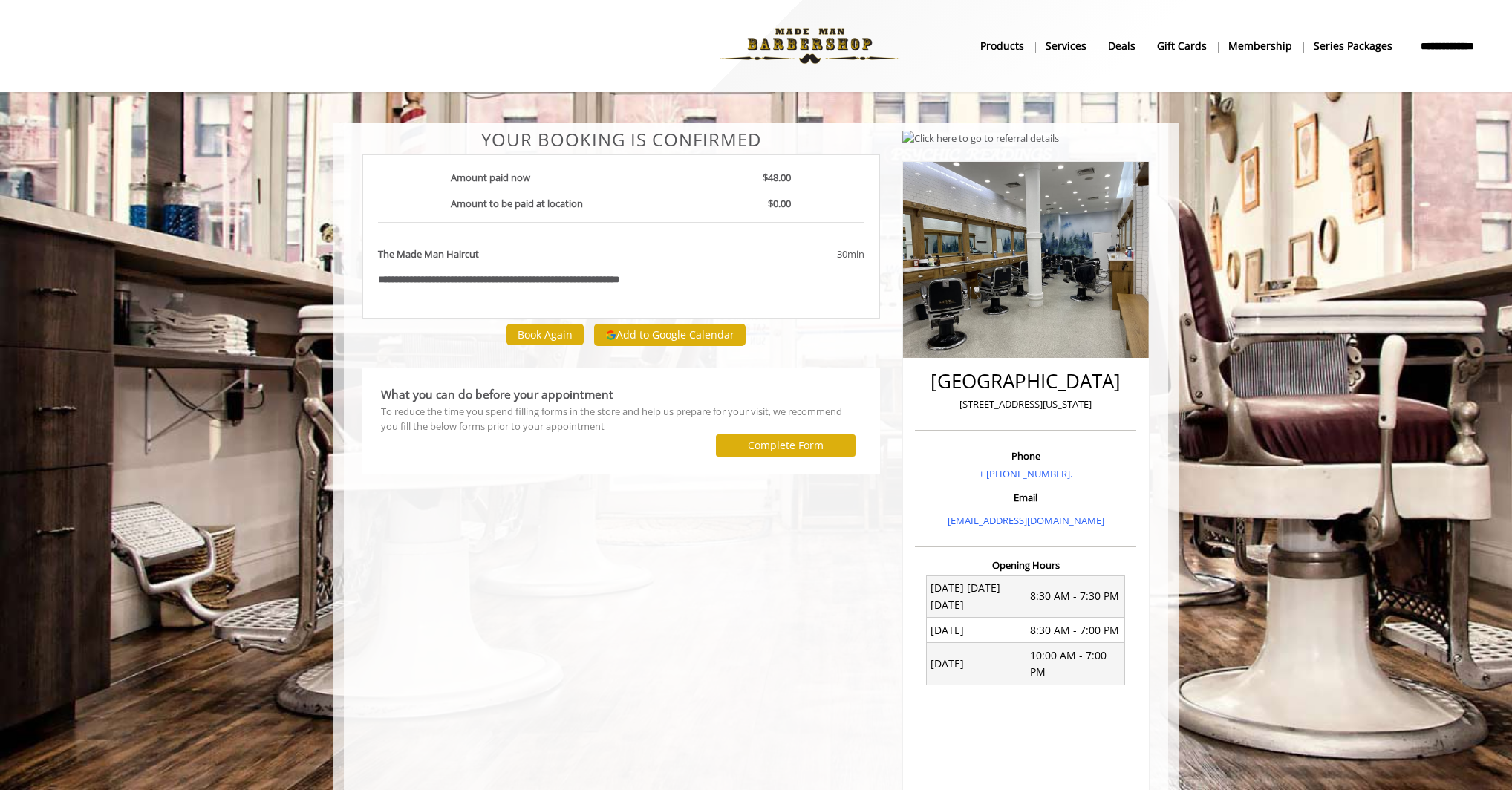
click at [617, 487] on div "**********" at bounding box center [621, 534] width 540 height 807
